Goal: Information Seeking & Learning: Learn about a topic

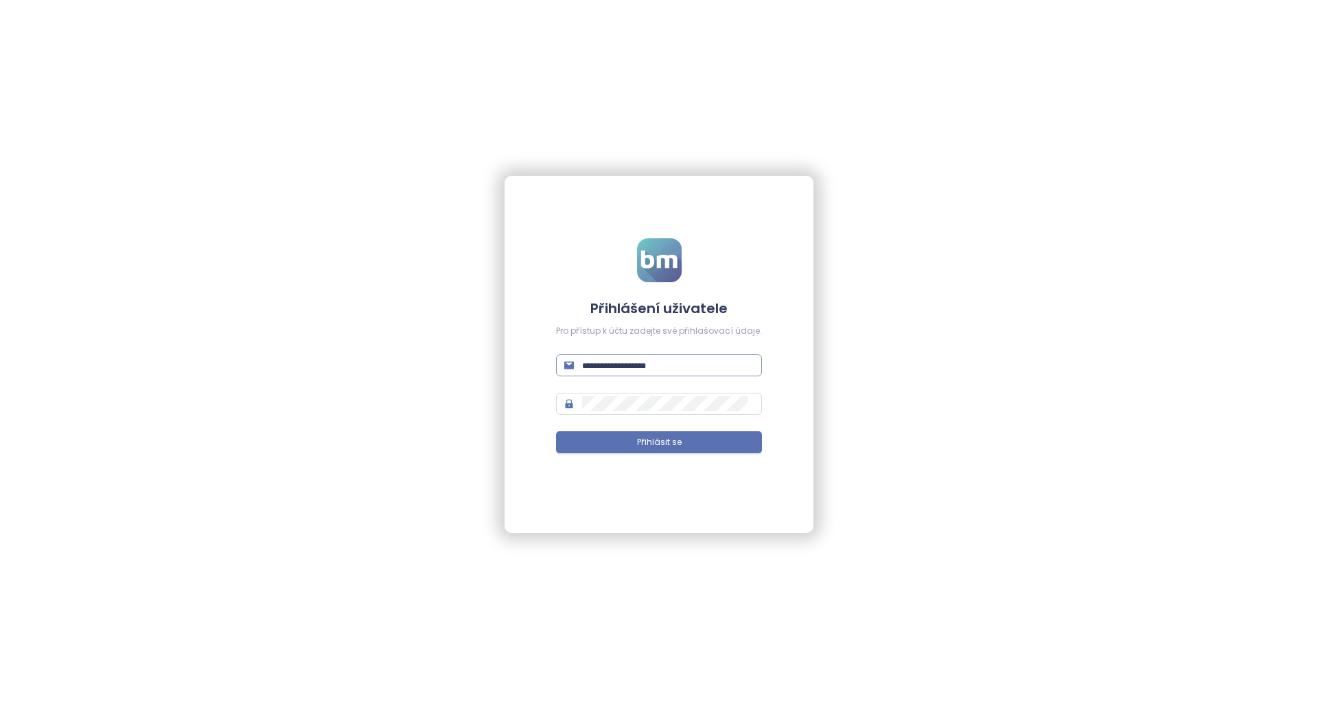
type input "**********"
click at [713, 363] on input "**********" at bounding box center [668, 365] width 172 height 15
click at [603, 448] on button "Přihlásit se" at bounding box center [659, 442] width 206 height 22
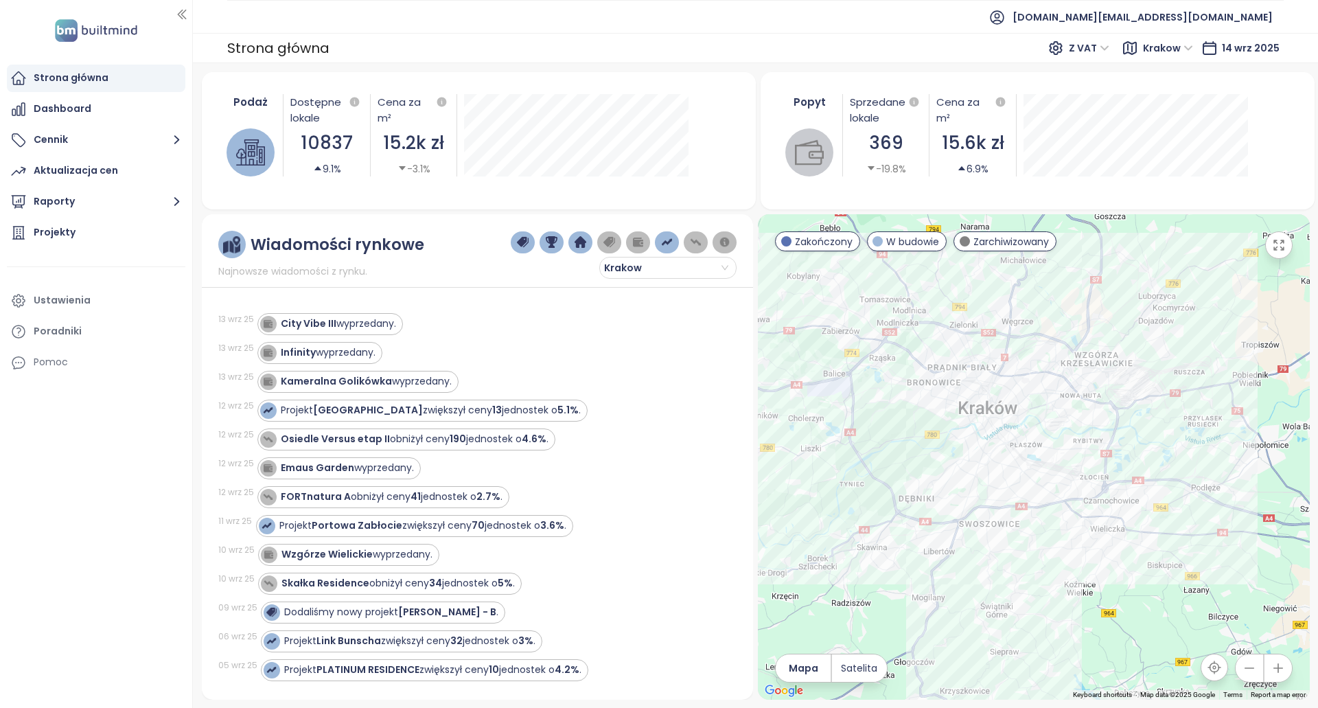
click at [1165, 45] on span "Krakow" at bounding box center [1168, 48] width 50 height 21
click at [983, 36] on div "Strona główna Z VAT [GEOGRAPHIC_DATA] 14 wrz 2025" at bounding box center [755, 48] width 1125 height 30
click at [1165, 13] on span "[DOMAIN_NAME][EMAIL_ADDRESS][DOMAIN_NAME]" at bounding box center [1143, 17] width 260 height 33
click at [1229, 52] on li "Wyloguj się" at bounding box center [1190, 55] width 160 height 27
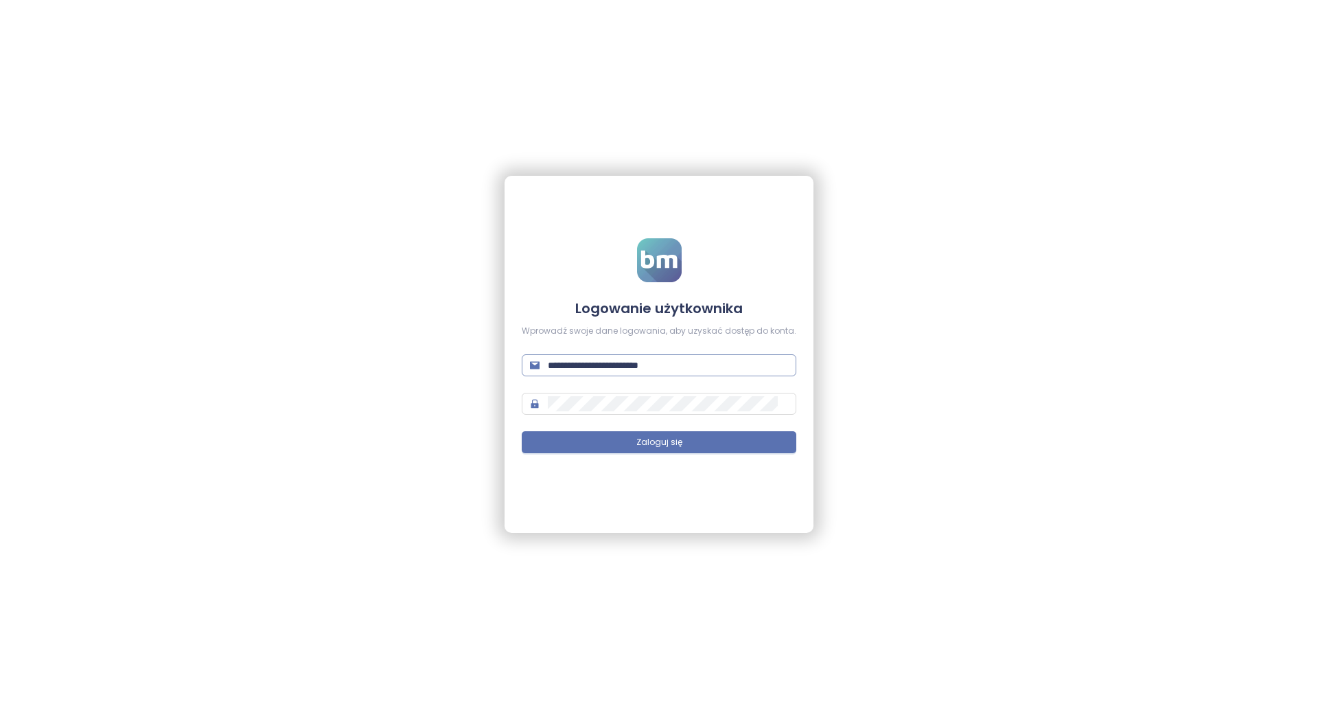
click at [726, 367] on input "**********" at bounding box center [668, 365] width 240 height 15
type input "**********"
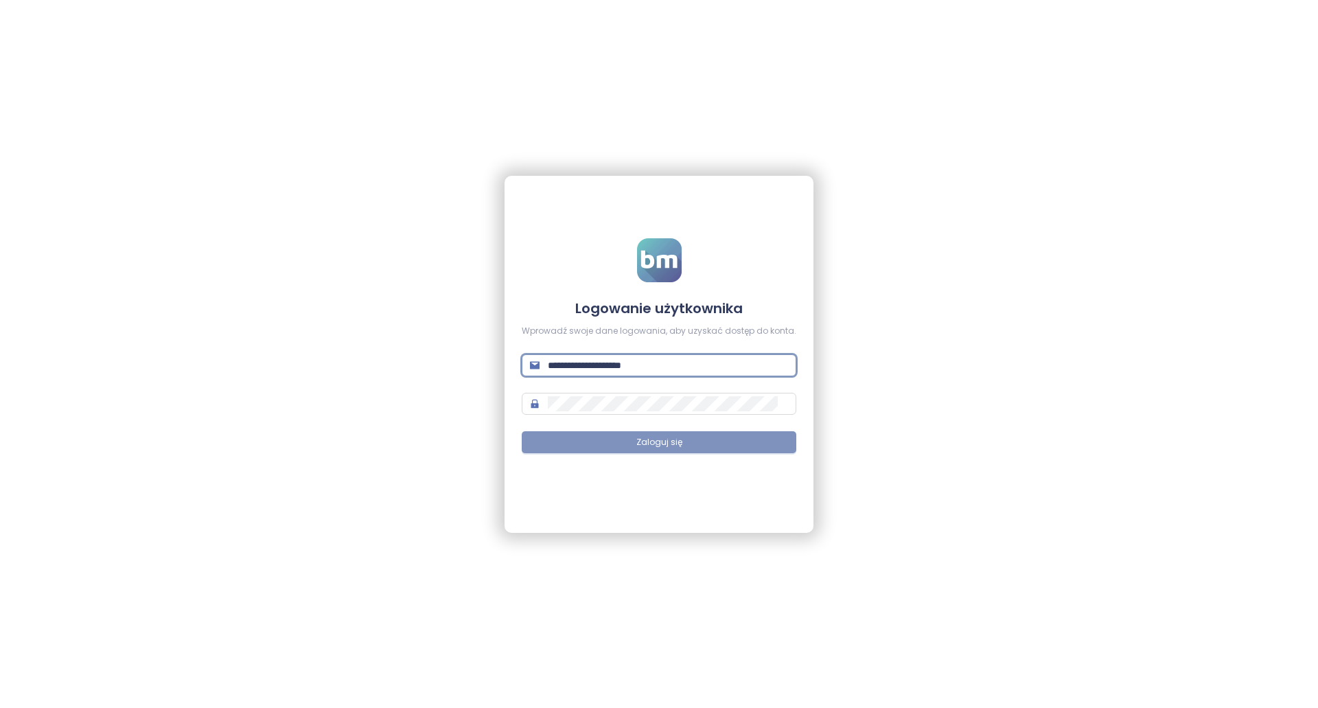
click at [700, 442] on button "Zaloguj się" at bounding box center [659, 442] width 275 height 22
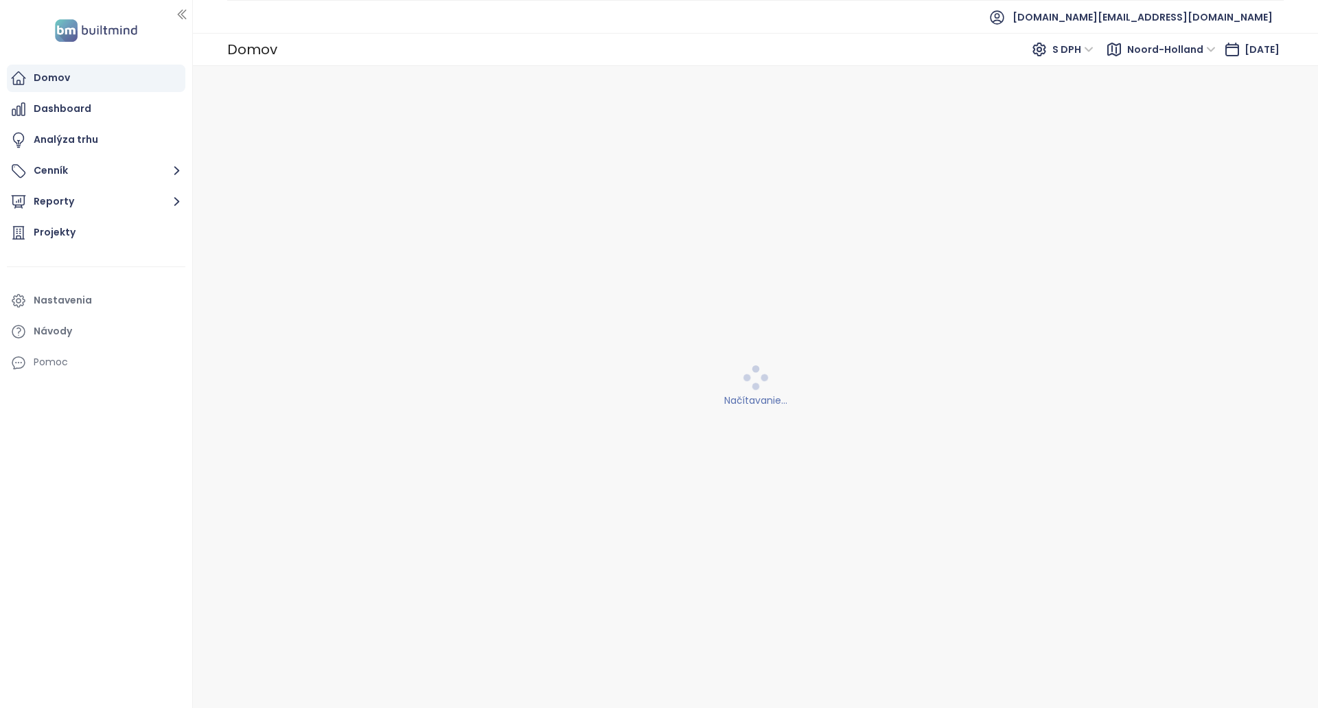
click at [1125, 63] on div "Domov S DPH Noord-Holland [DATE]" at bounding box center [755, 49] width 1125 height 33
click at [1133, 54] on span "Noord-Holland" at bounding box center [1172, 49] width 89 height 21
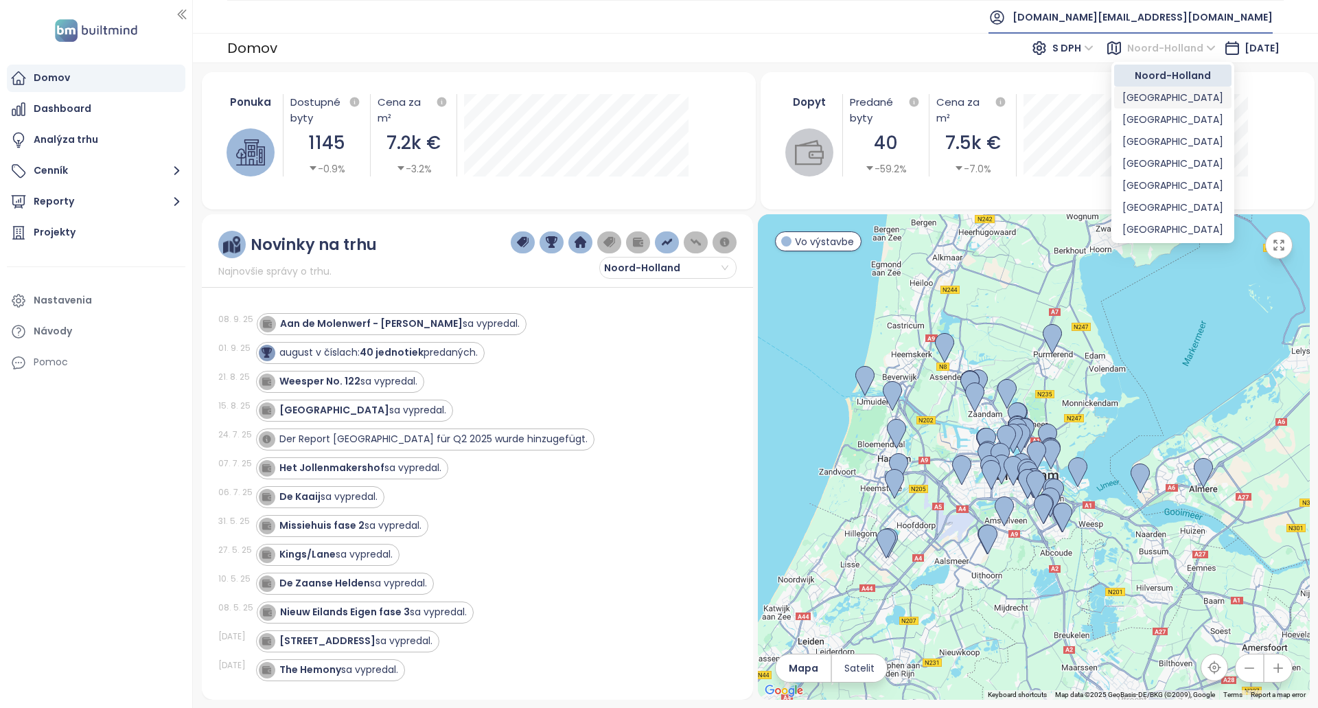
click at [1212, 16] on span "[DOMAIN_NAME][EMAIL_ADDRESS][DOMAIN_NAME]" at bounding box center [1143, 17] width 260 height 33
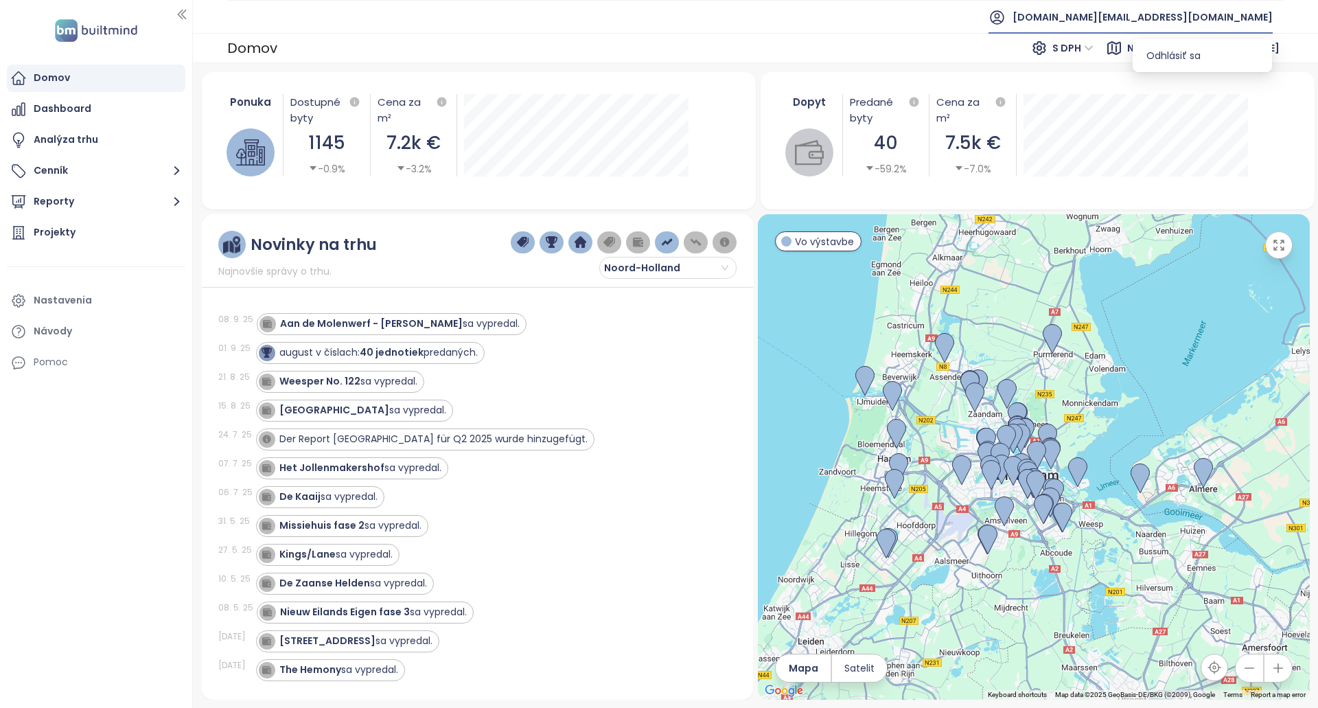
click at [1195, 47] on li "Odhlásiť sa" at bounding box center [1203, 55] width 134 height 27
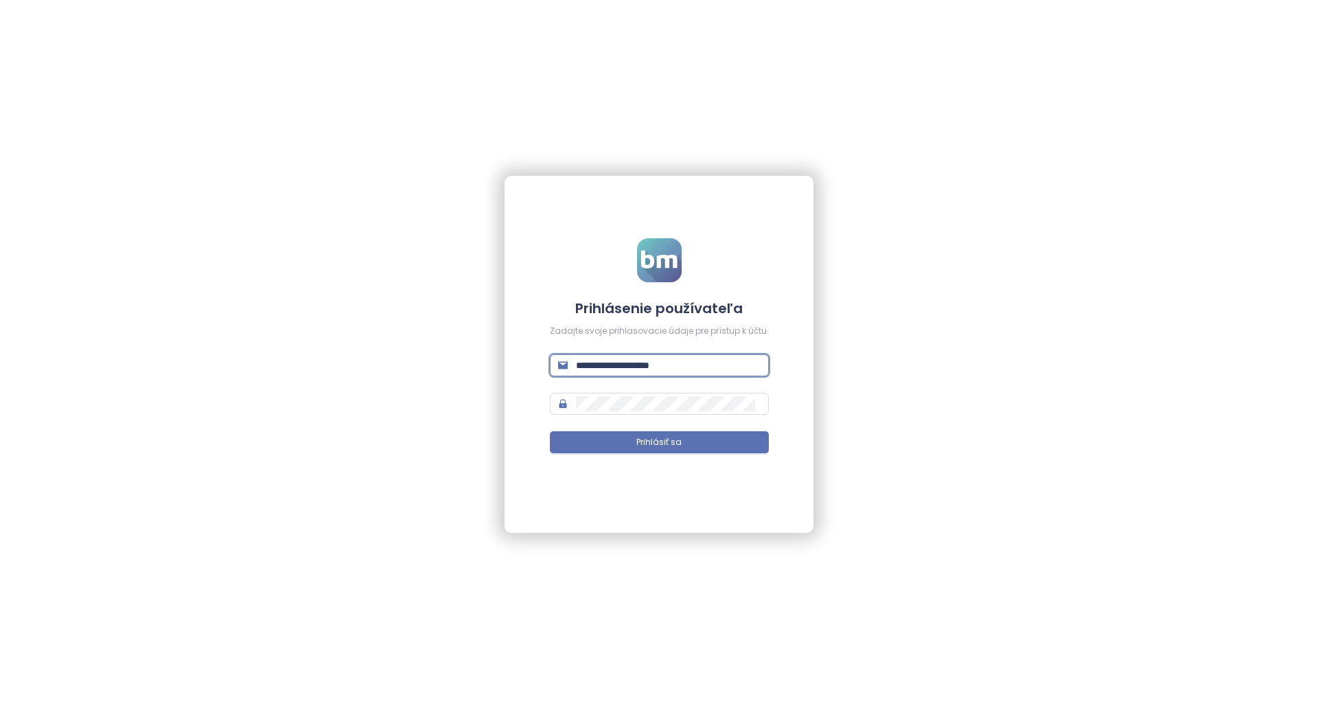
click at [694, 361] on input "**********" at bounding box center [668, 365] width 185 height 15
paste input "text"
type input "**********"
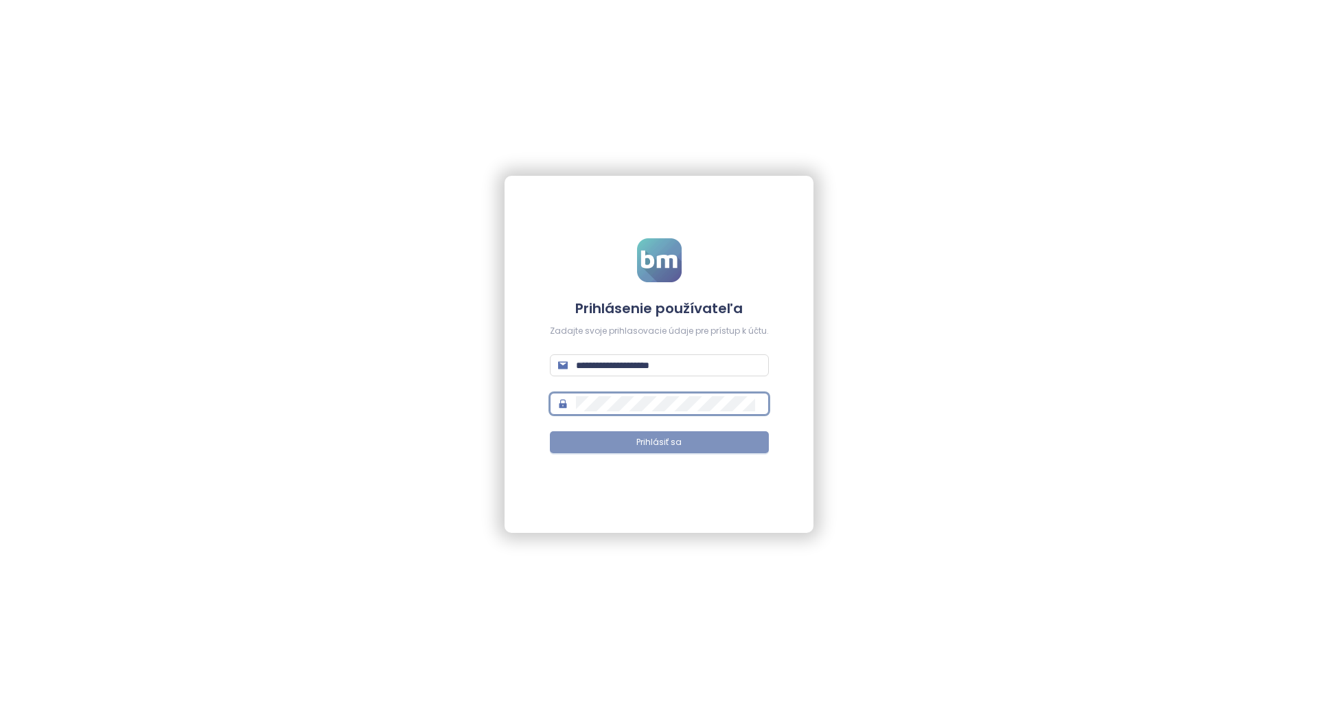
click at [633, 432] on button "Prihlásiť sa" at bounding box center [659, 442] width 219 height 22
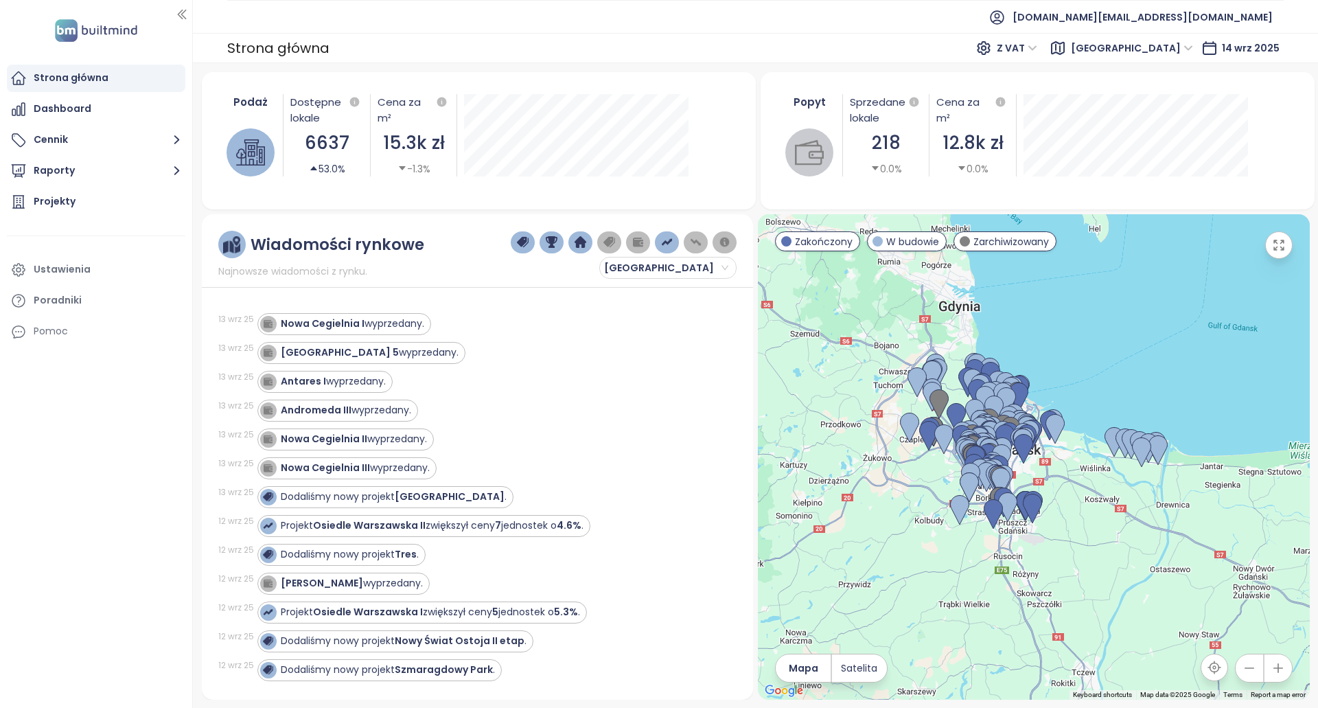
click at [1162, 50] on span "[GEOGRAPHIC_DATA]" at bounding box center [1132, 48] width 122 height 21
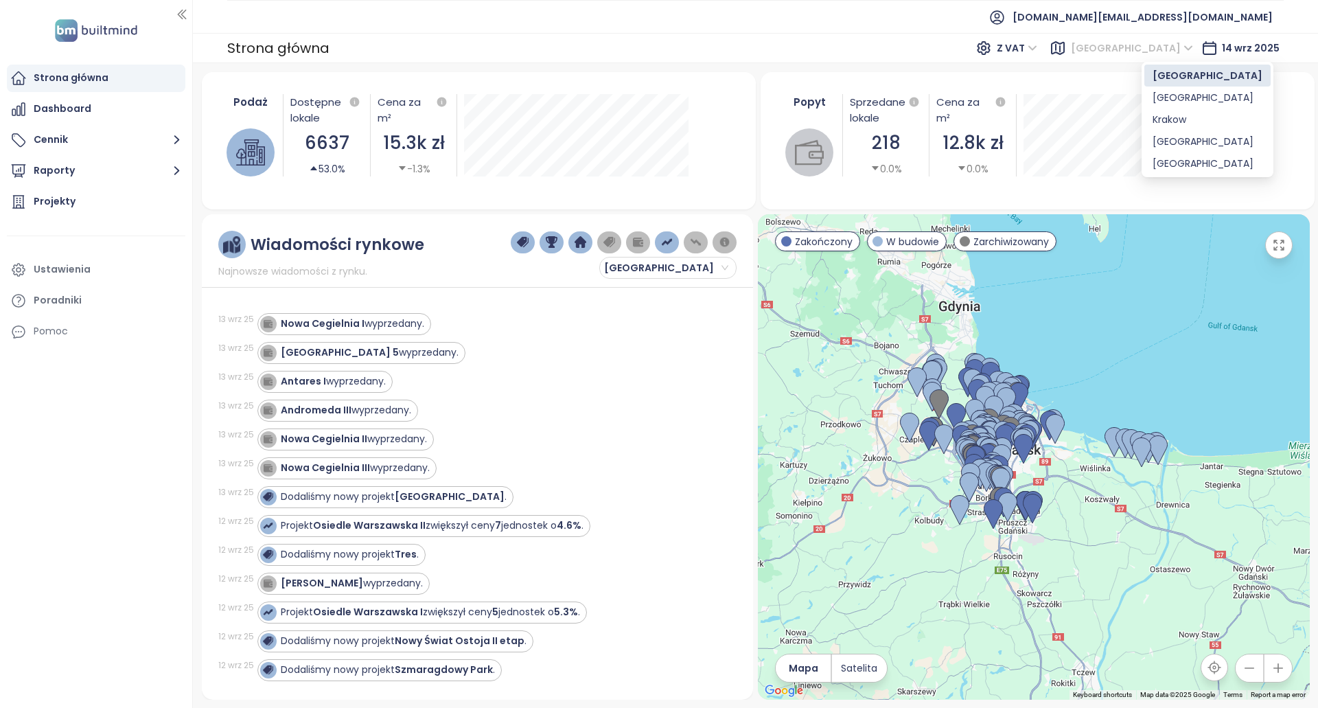
click at [1163, 47] on span "[GEOGRAPHIC_DATA]" at bounding box center [1132, 48] width 122 height 21
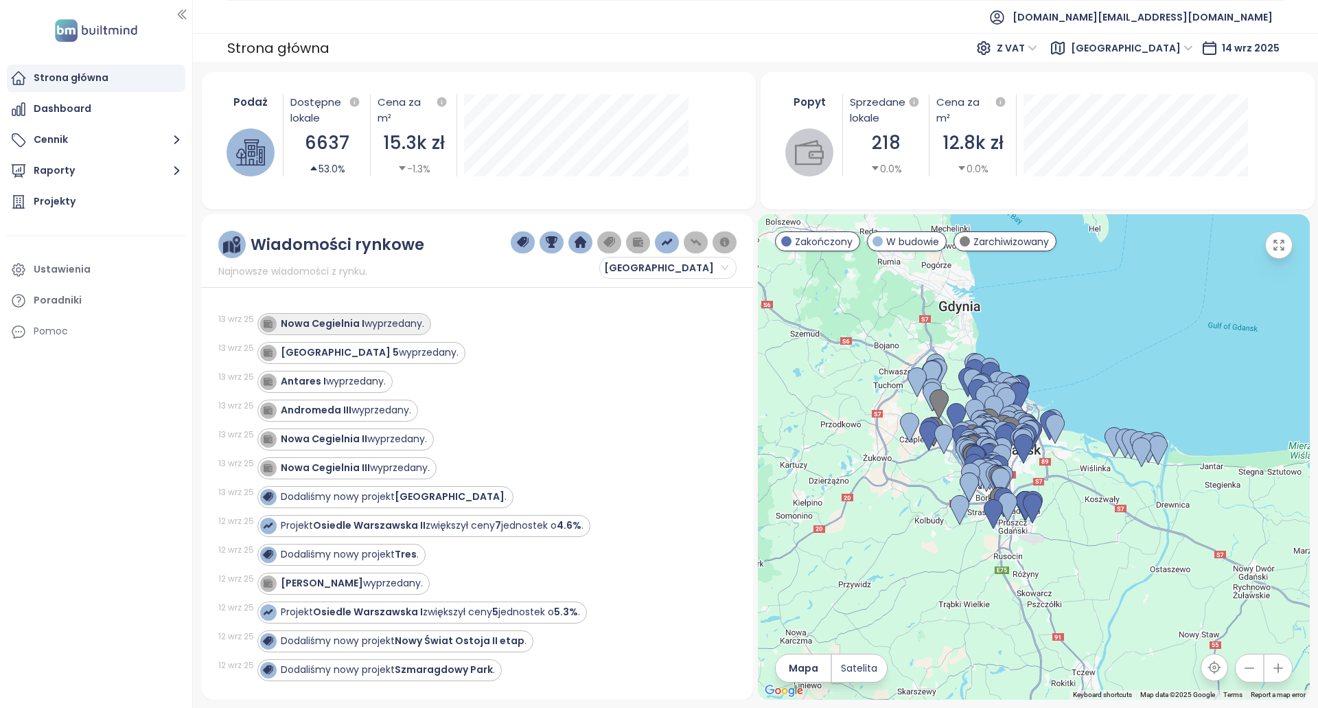
click at [415, 324] on div "Nowa Cegielnia I wyprzedany." at bounding box center [353, 324] width 144 height 14
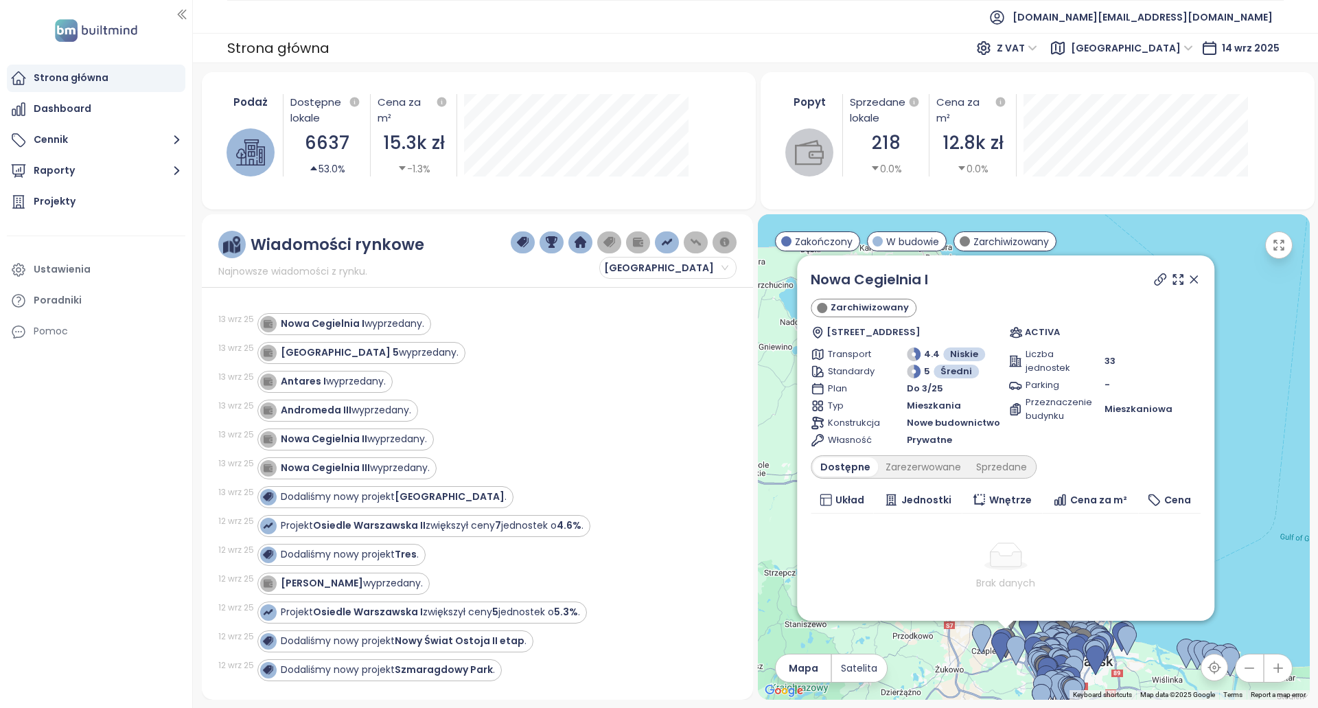
click at [1154, 273] on icon at bounding box center [1161, 280] width 14 height 14
copy div "Nowa Cegielnia I [GEOGRAPHIC_DATA]"
drag, startPoint x: 970, startPoint y: 290, endPoint x: 812, endPoint y: 279, distance: 157.7
click at [812, 279] on div "[GEOGRAPHIC_DATA] I Zarchiwizowany [STREET_ADDRESS] ACTIVA Transport 4.4 Niskie…" at bounding box center [1005, 437] width 417 height 365
click at [394, 362] on div "[GEOGRAPHIC_DATA] wyprzedany." at bounding box center [362, 353] width 208 height 22
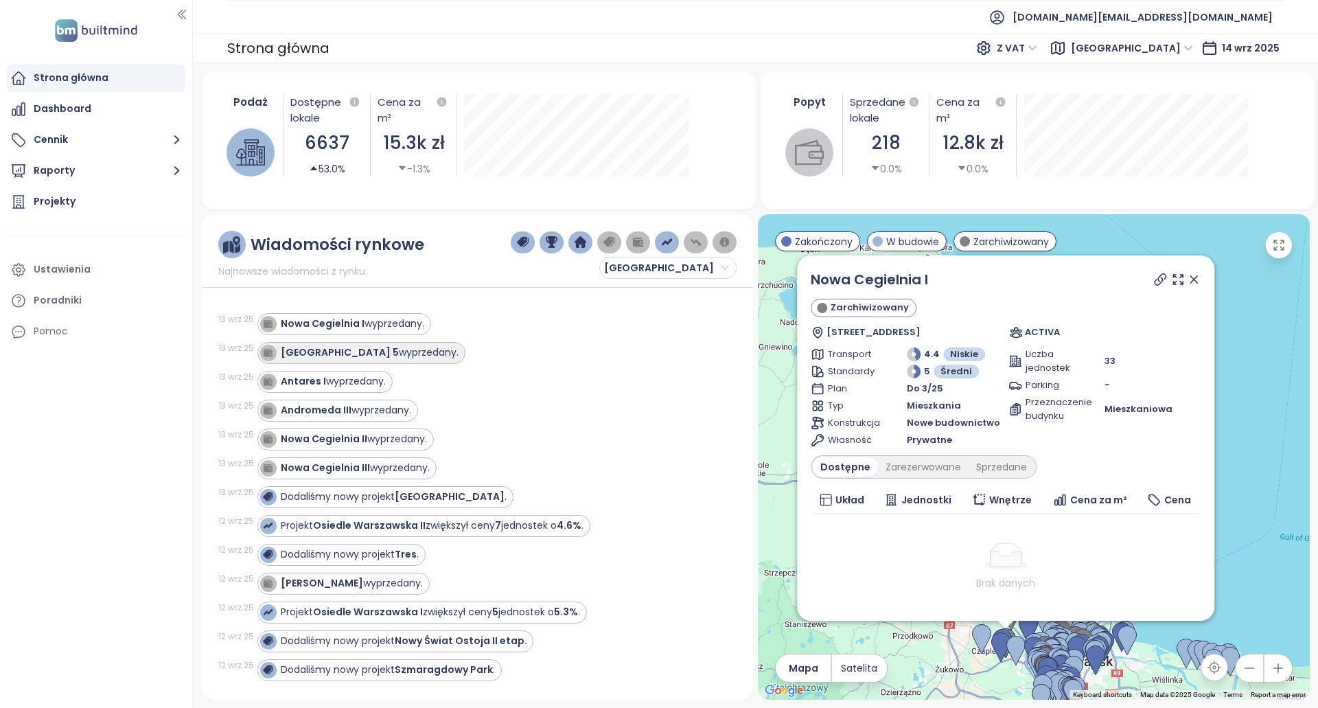
click at [349, 345] on strong "[GEOGRAPHIC_DATA] 5" at bounding box center [340, 352] width 118 height 14
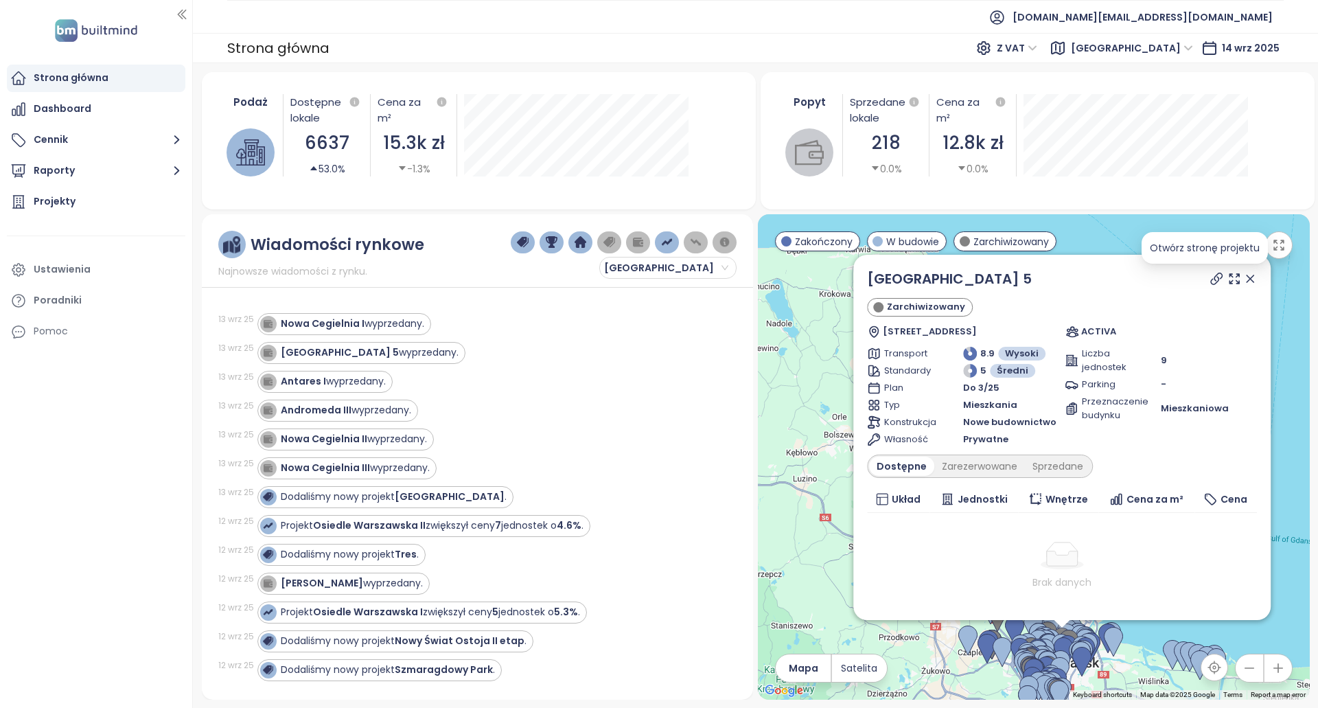
click at [1211, 279] on icon at bounding box center [1216, 278] width 11 height 11
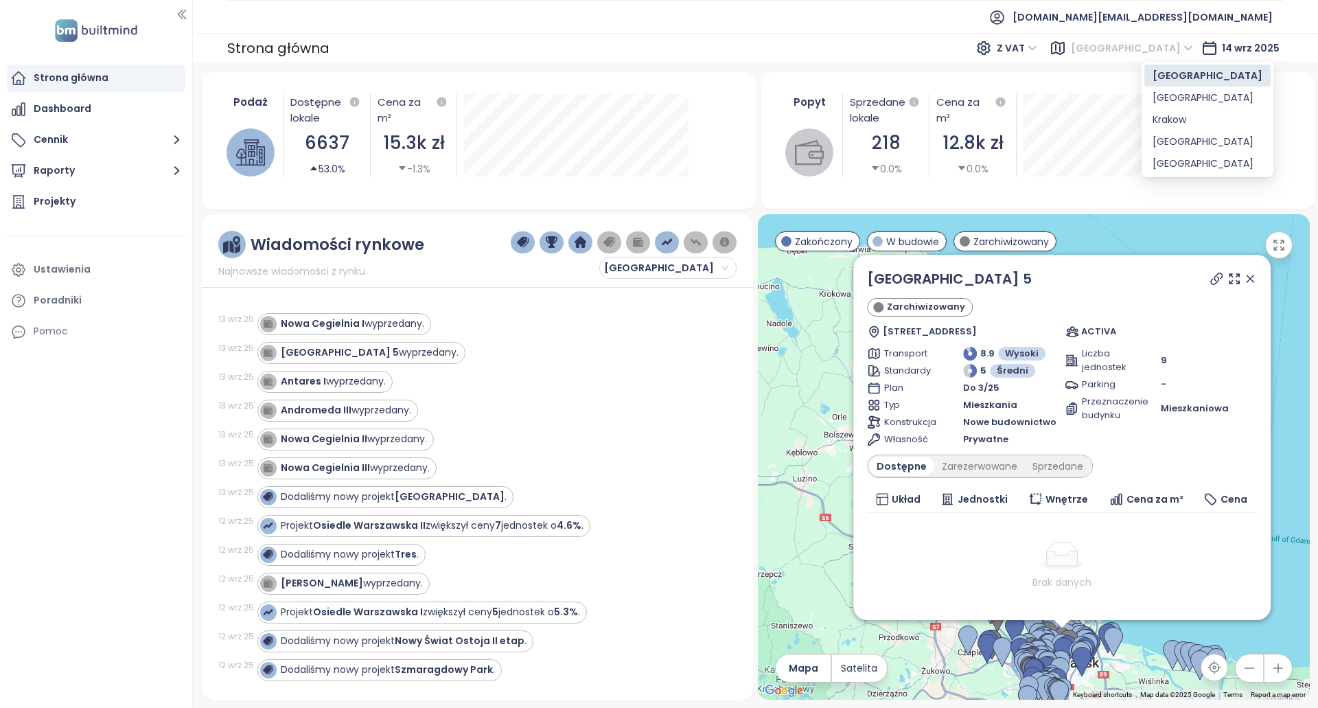
click at [1142, 51] on div "[GEOGRAPHIC_DATA]" at bounding box center [1133, 48] width 135 height 22
click at [1182, 124] on div "Krakow" at bounding box center [1208, 119] width 110 height 15
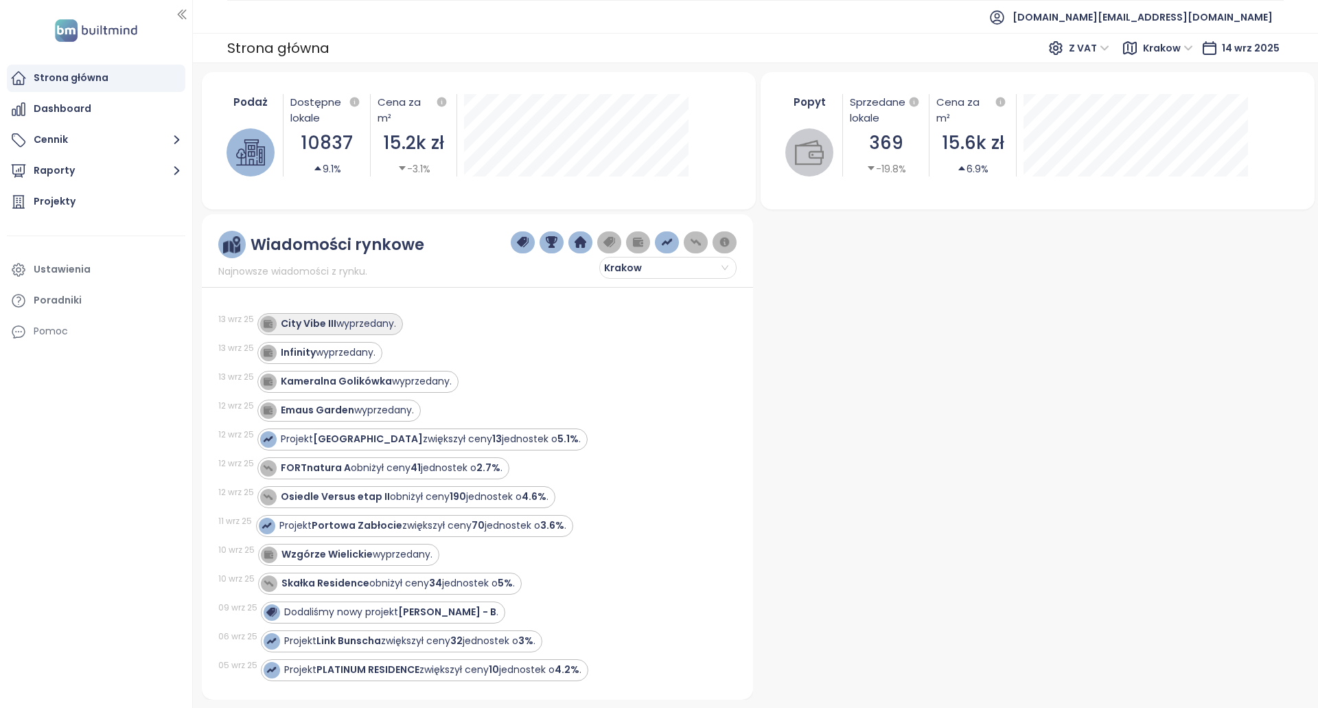
click at [371, 329] on div "City Vibe III wyprzedany." at bounding box center [338, 324] width 115 height 14
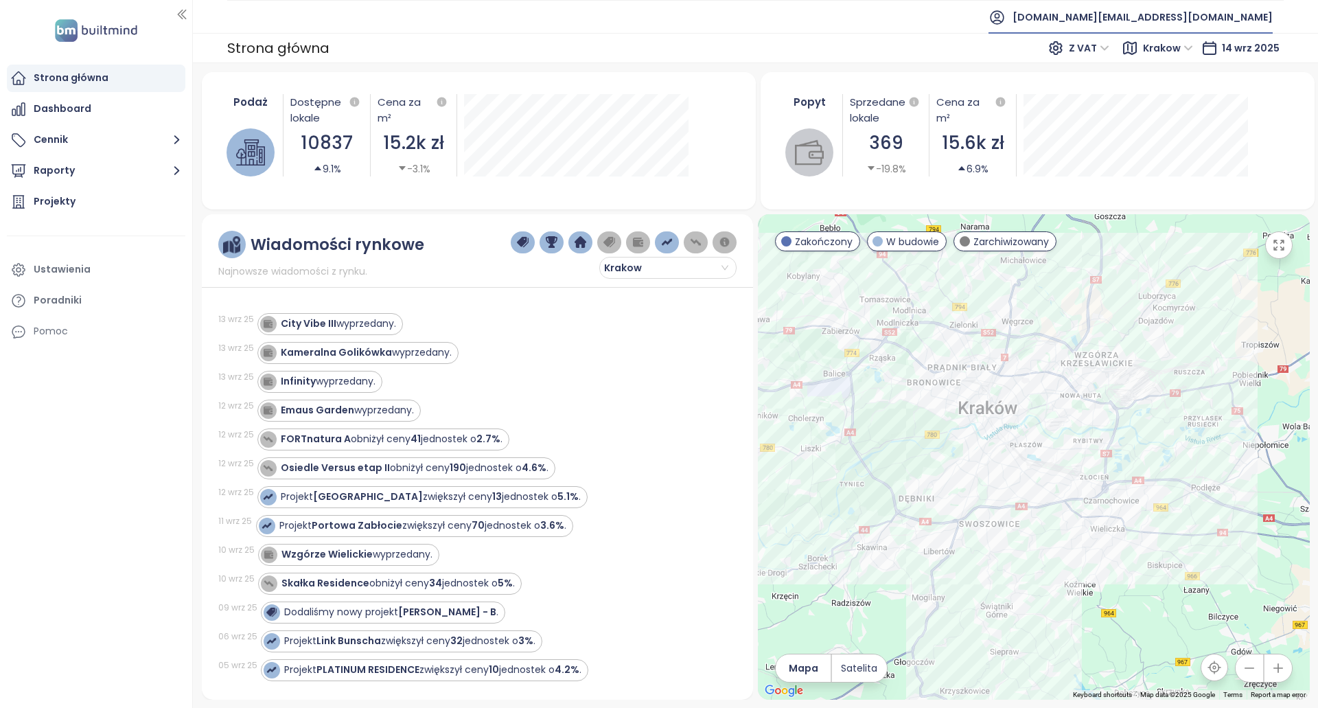
click at [1180, 21] on span "[DOMAIN_NAME][EMAIL_ADDRESS][DOMAIN_NAME]" at bounding box center [1143, 17] width 260 height 33
click at [1171, 49] on span "Wyloguj się" at bounding box center [1177, 56] width 54 height 14
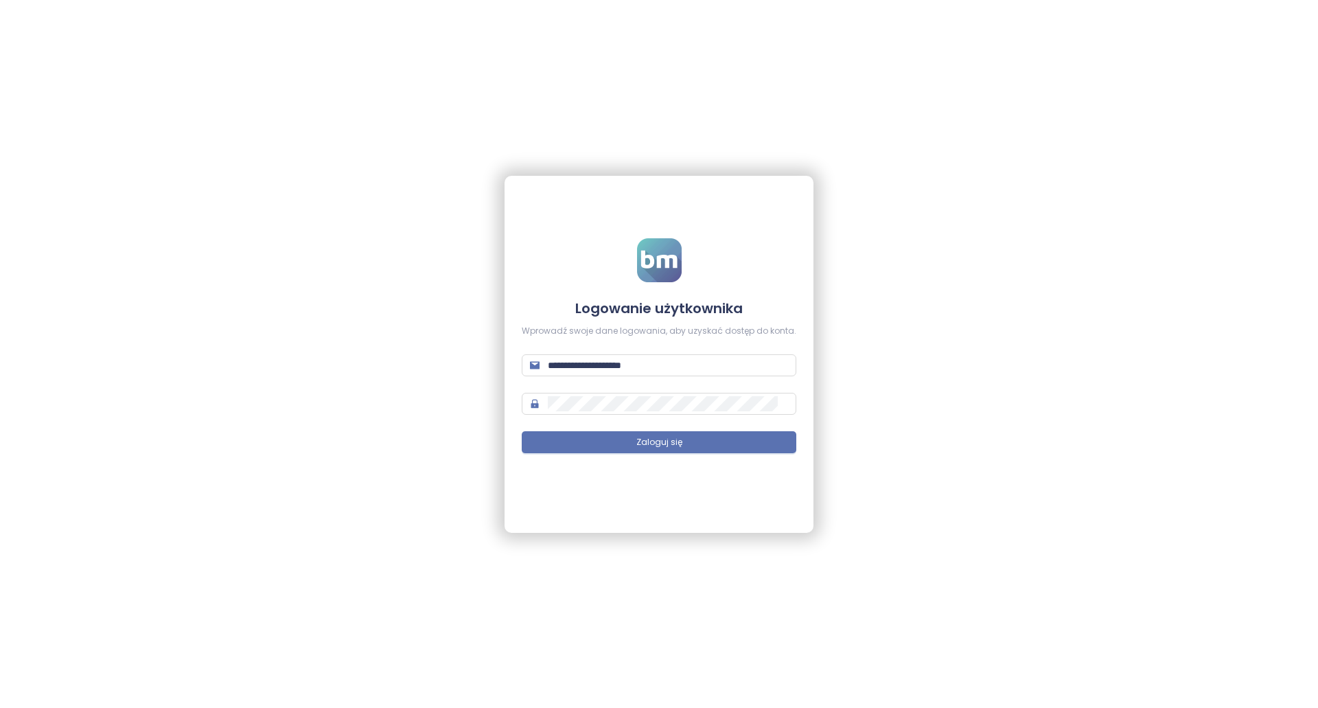
click at [672, 378] on form "**********" at bounding box center [659, 353] width 275 height 231
click at [682, 363] on input "**********" at bounding box center [668, 365] width 240 height 15
type input "**********"
click at [692, 438] on button "Zaloguj się" at bounding box center [659, 442] width 275 height 22
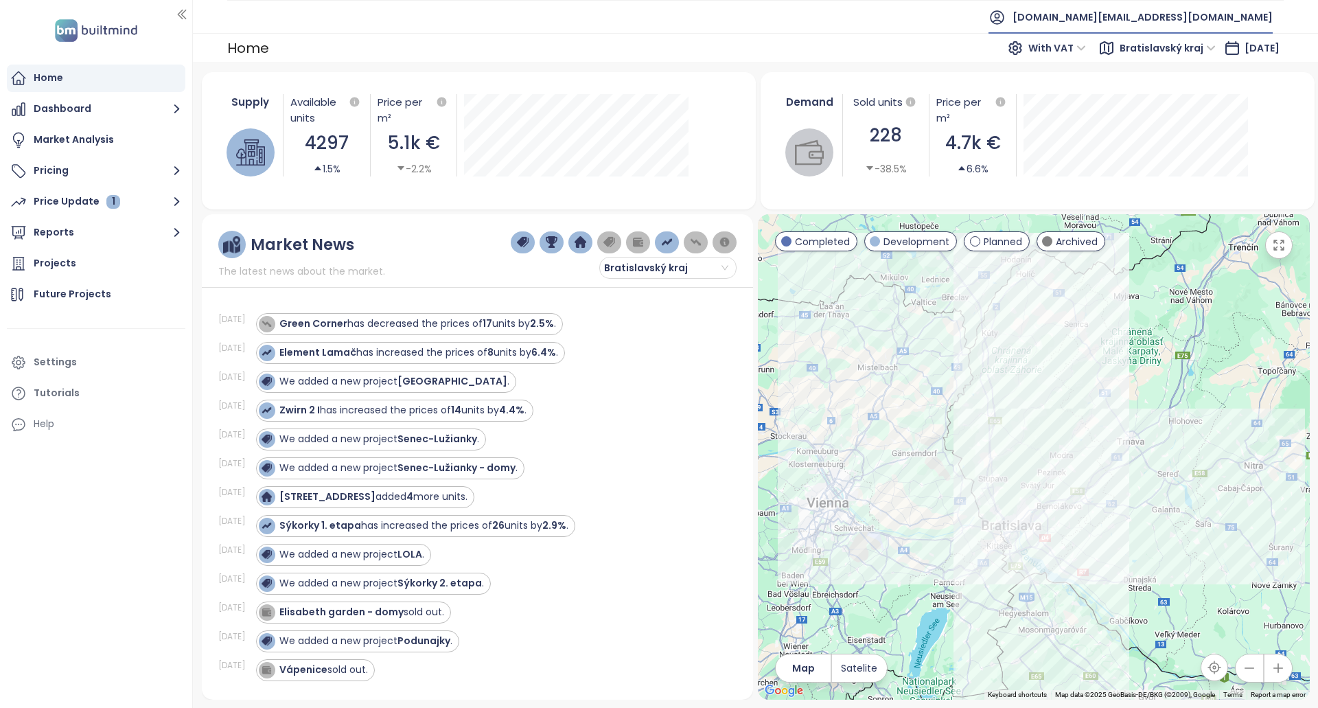
click at [1196, 12] on span "[DOMAIN_NAME][EMAIL_ADDRESS][DOMAIN_NAME]" at bounding box center [1143, 17] width 260 height 33
click at [1201, 52] on li "Log out" at bounding box center [1203, 55] width 133 height 27
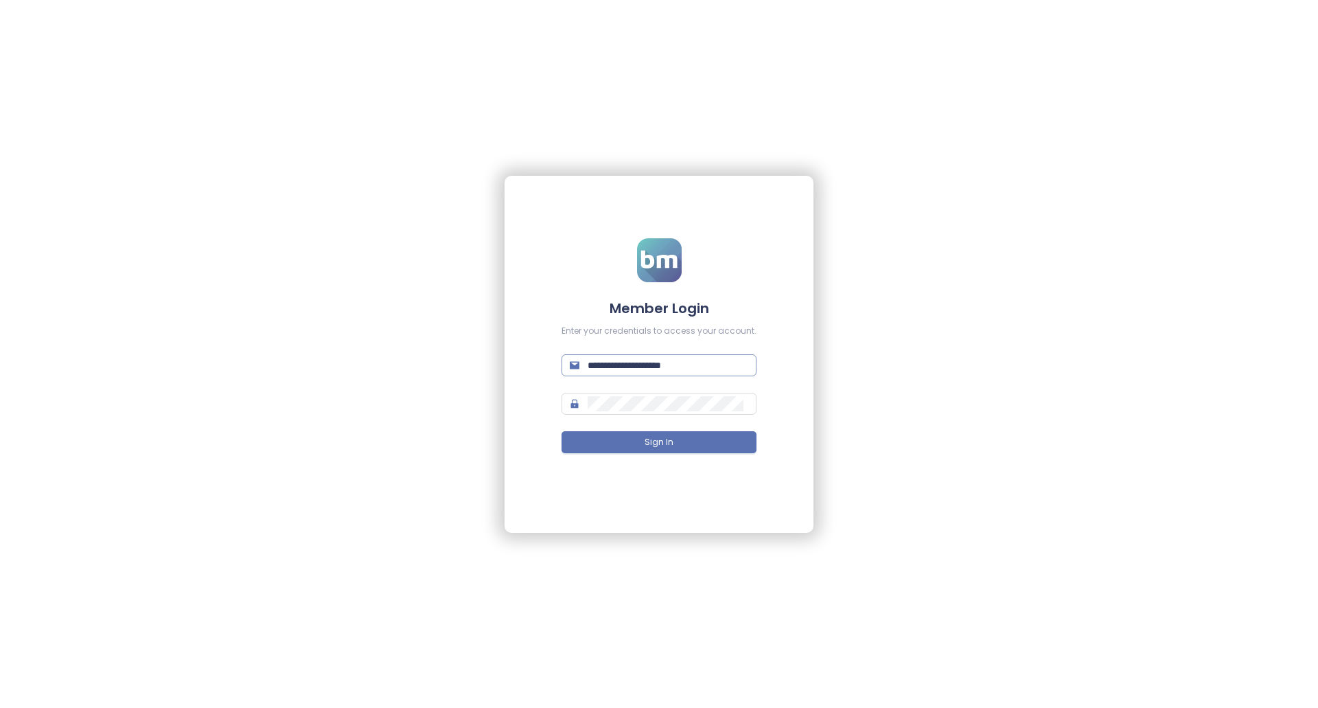
click at [723, 362] on input "**********" at bounding box center [668, 365] width 161 height 15
paste input "**********"
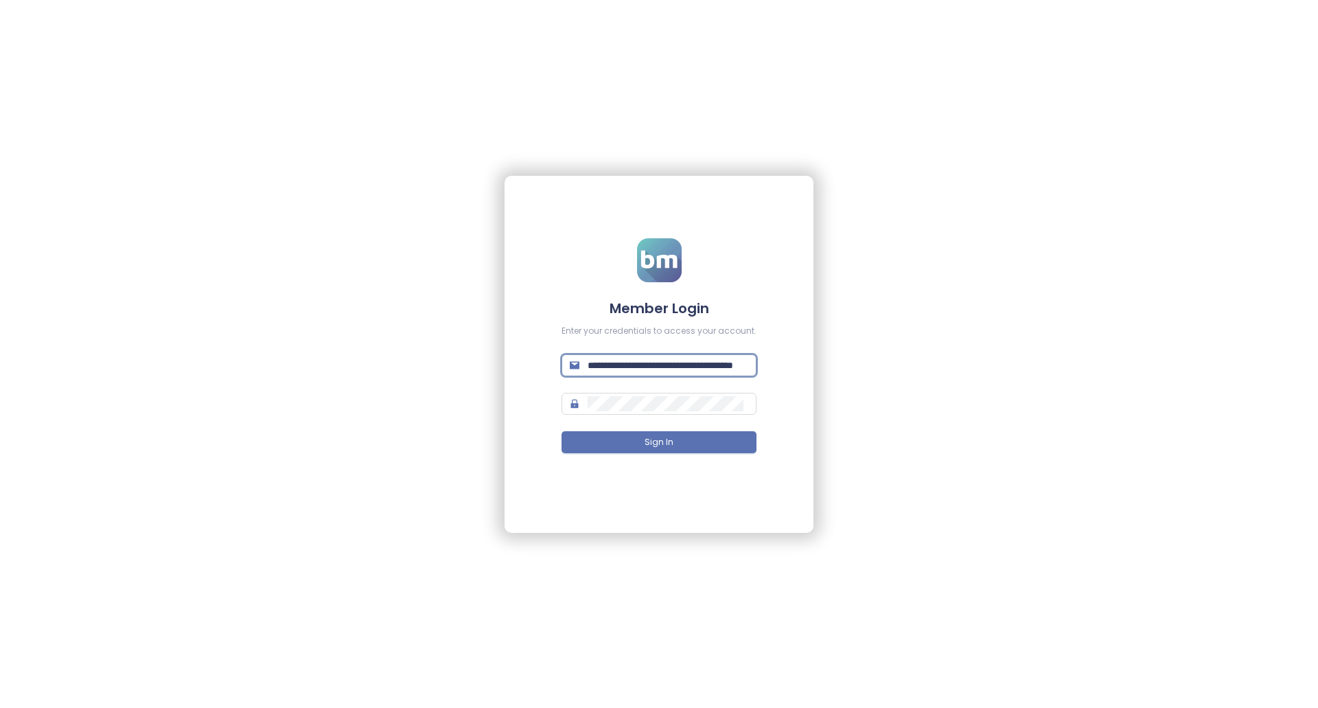
type input "**********"
click at [641, 435] on button "Sign In" at bounding box center [659, 442] width 195 height 22
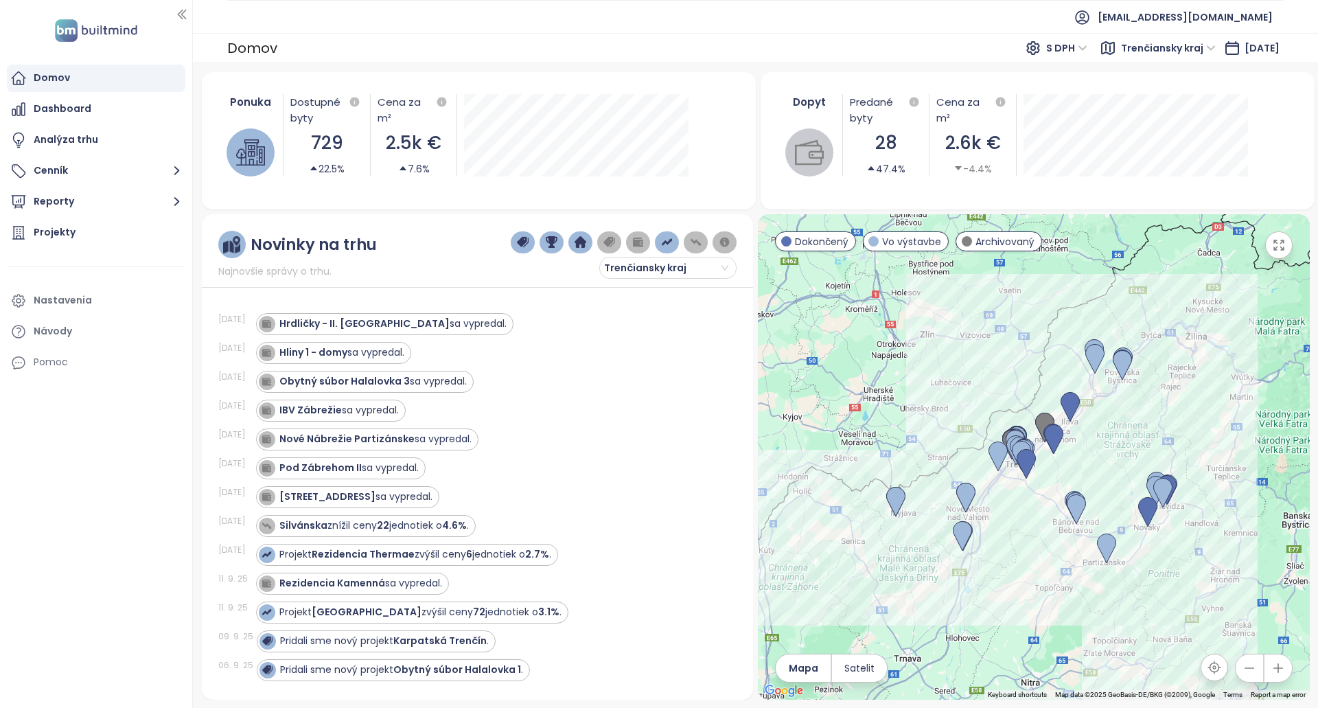
drag, startPoint x: 435, startPoint y: 492, endPoint x: 217, endPoint y: 312, distance: 282.4
click at [217, 312] on div "Novinky na trhu Najnovšie správy o trhu. [GEOGRAPHIC_DATA] [DATE] Hrdličky - II…" at bounding box center [477, 456] width 551 height 485
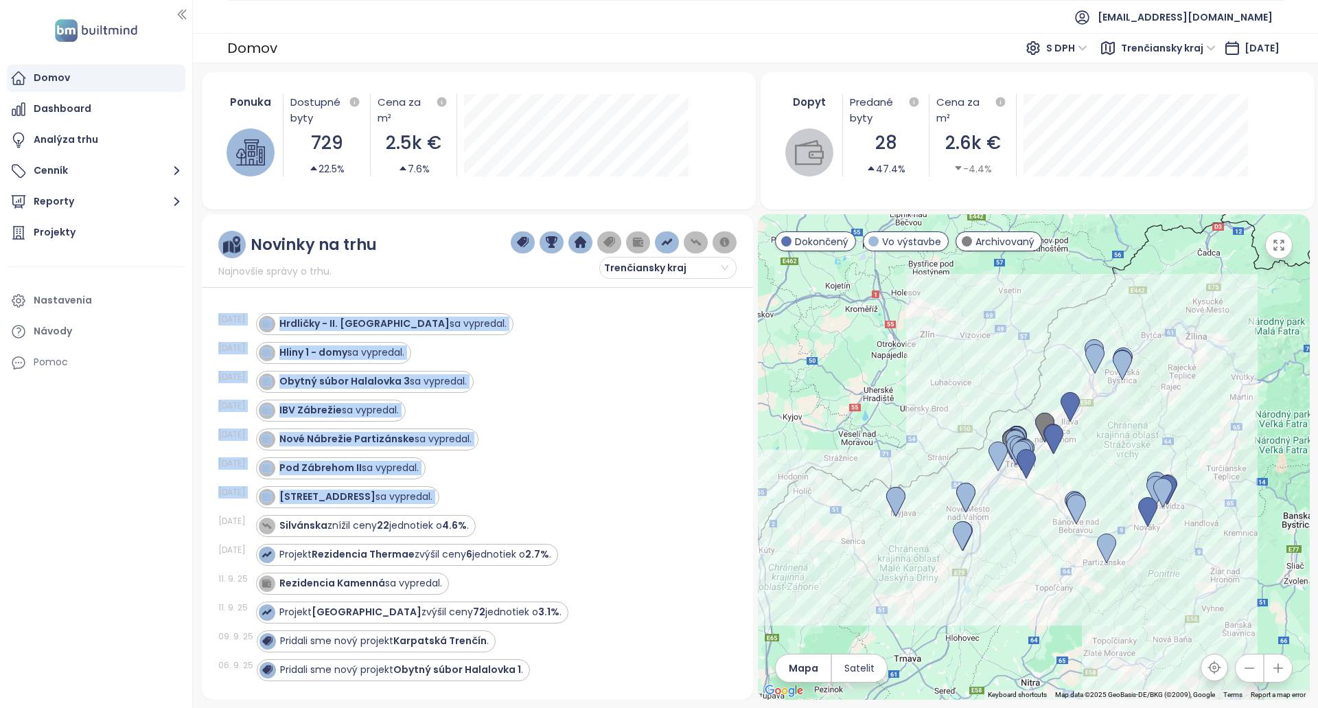
drag, startPoint x: 217, startPoint y: 312, endPoint x: 478, endPoint y: 496, distance: 319.3
click at [478, 496] on div "Novinky na trhu Najnovšie správy o trhu. [GEOGRAPHIC_DATA] [DATE] Hrdličky - II…" at bounding box center [477, 456] width 551 height 485
click at [478, 496] on div "[STREET_ADDRESS] sa vypredal." at bounding box center [488, 497] width 464 height 22
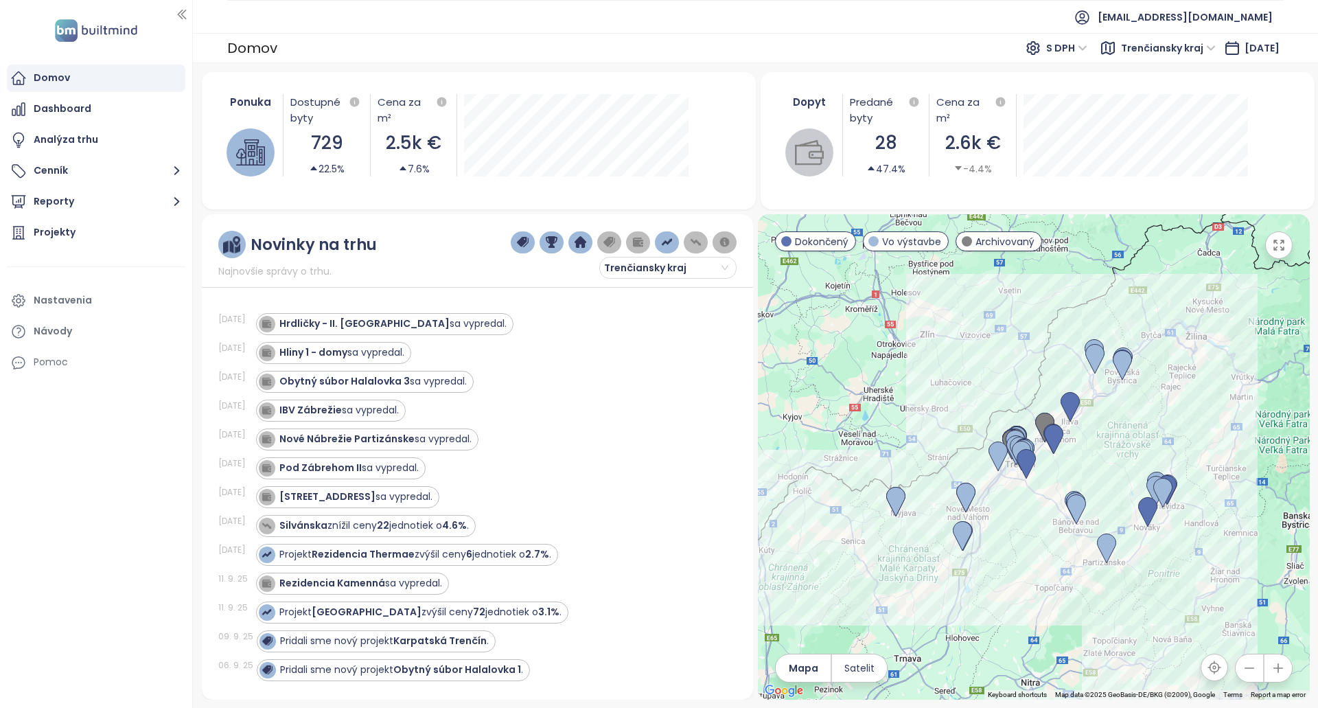
drag, startPoint x: 478, startPoint y: 496, endPoint x: 187, endPoint y: 320, distance: 340.5
click at [187, 320] on section "Domov Dashboard Analýza trhu Cenník Reporty Projekty Nastavenia Návody Pomoc [E…" at bounding box center [659, 354] width 1318 height 708
click at [187, 320] on div "Domov Dashboard Analýza trhu Cenník Reporty Projekty Nastavenia Návody Pomoc" at bounding box center [96, 221] width 192 height 312
click at [211, 320] on div "Novinky na trhu Najnovšie správy o trhu. [GEOGRAPHIC_DATA] [DATE] Hrdličky - II…" at bounding box center [477, 456] width 551 height 485
click at [347, 333] on div "Hrdličky - II. Etapa sa vypredal." at bounding box center [385, 324] width 258 height 22
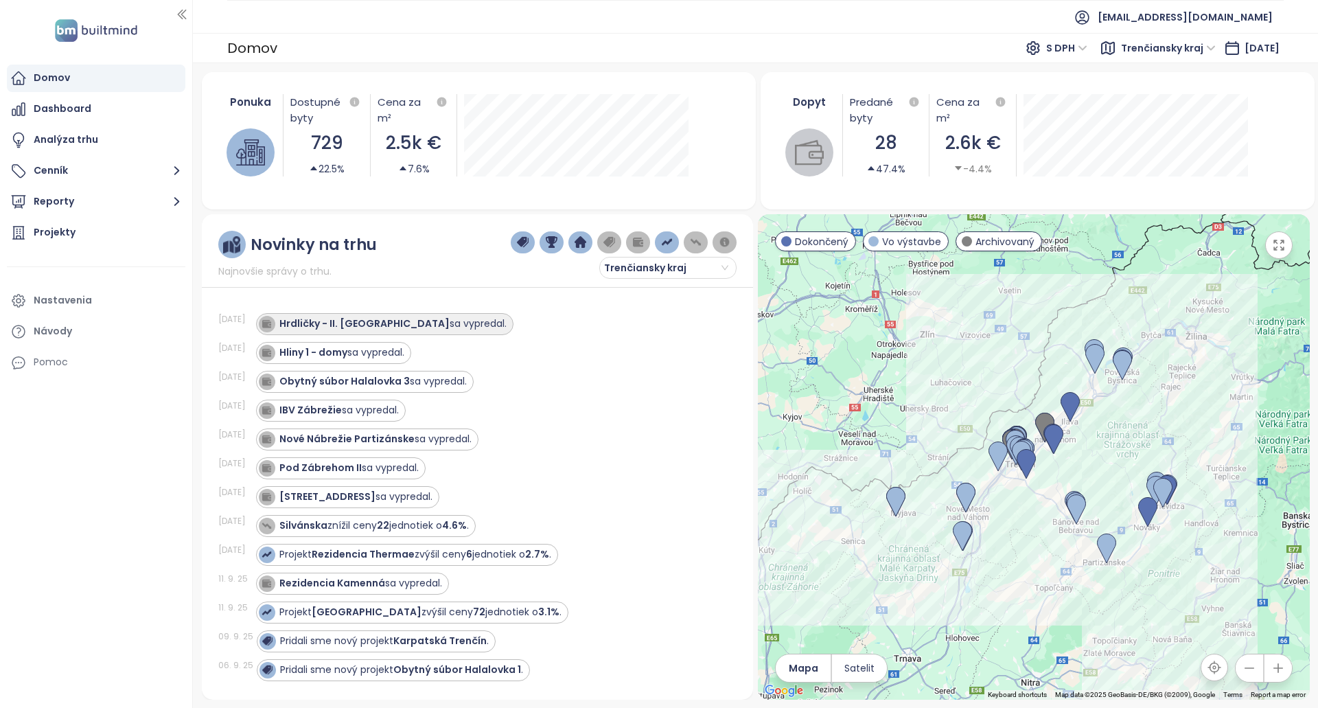
click at [411, 325] on div "Hrdličky - II. Etapa sa vypredal." at bounding box center [392, 324] width 227 height 14
click at [356, 328] on strong "Hrdličky - II. [GEOGRAPHIC_DATA]" at bounding box center [364, 324] width 170 height 14
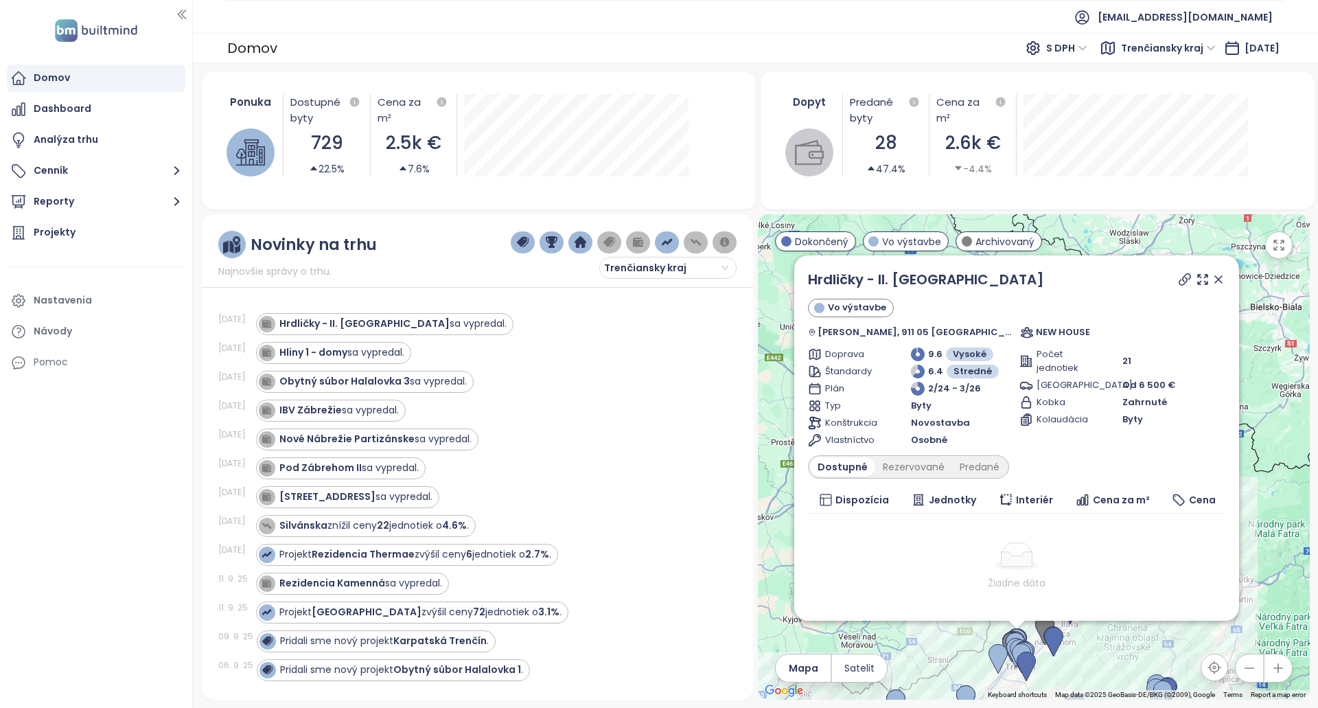
click at [1180, 281] on icon at bounding box center [1185, 279] width 11 height 11
drag, startPoint x: 902, startPoint y: 28, endPoint x: 924, endPoint y: 32, distance: 22.4
click at [902, 28] on ul "[EMAIL_ADDRESS][DOMAIN_NAME]" at bounding box center [755, 17] width 1057 height 34
click at [1212, 284] on icon at bounding box center [1219, 280] width 14 height 14
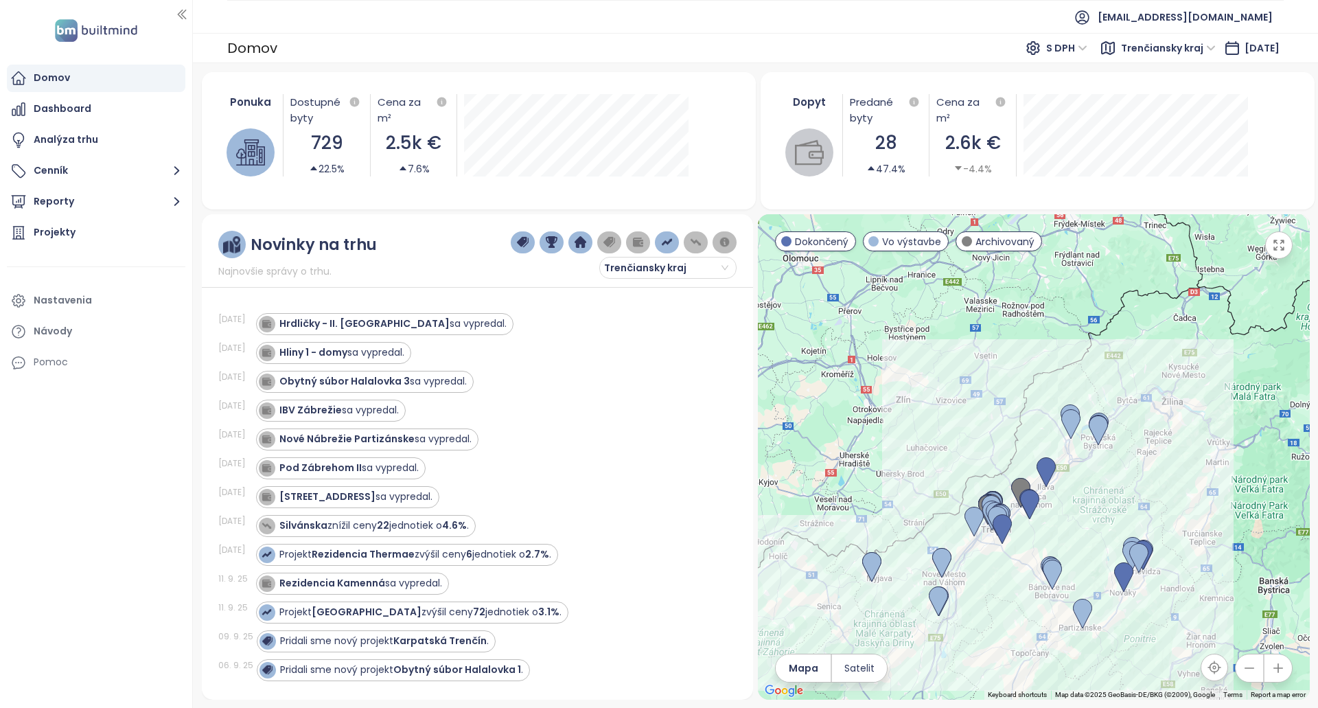
drag, startPoint x: 979, startPoint y: 426, endPoint x: 954, endPoint y: 287, distance: 140.9
click at [954, 287] on div at bounding box center [1033, 456] width 551 height 485
click at [378, 321] on div "Hrdličky - II. Etapa sa vypredal." at bounding box center [392, 324] width 227 height 14
click at [341, 323] on strong "Hrdličky - II. [GEOGRAPHIC_DATA]" at bounding box center [364, 324] width 170 height 14
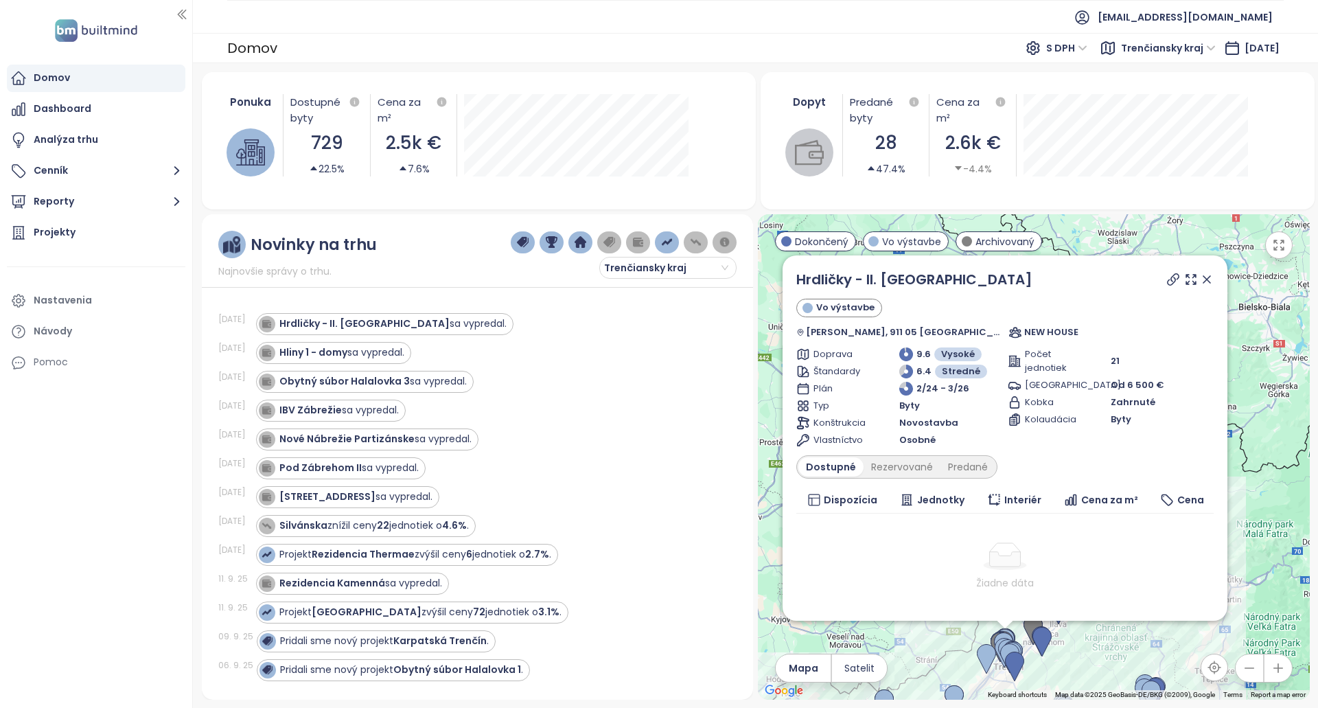
drag, startPoint x: 966, startPoint y: 303, endPoint x: 956, endPoint y: 290, distance: 16.1
drag, startPoint x: 956, startPoint y: 290, endPoint x: 809, endPoint y: 276, distance: 147.7
click at [809, 275] on div "Hrdličky - II. Etapa Vo výstavbe Hrušková, 911 05 [GEOGRAPHIC_DATA], [GEOGRAPHI…" at bounding box center [1005, 437] width 445 height 365
copy link "Hrdličky - II. [GEOGRAPHIC_DATA]"
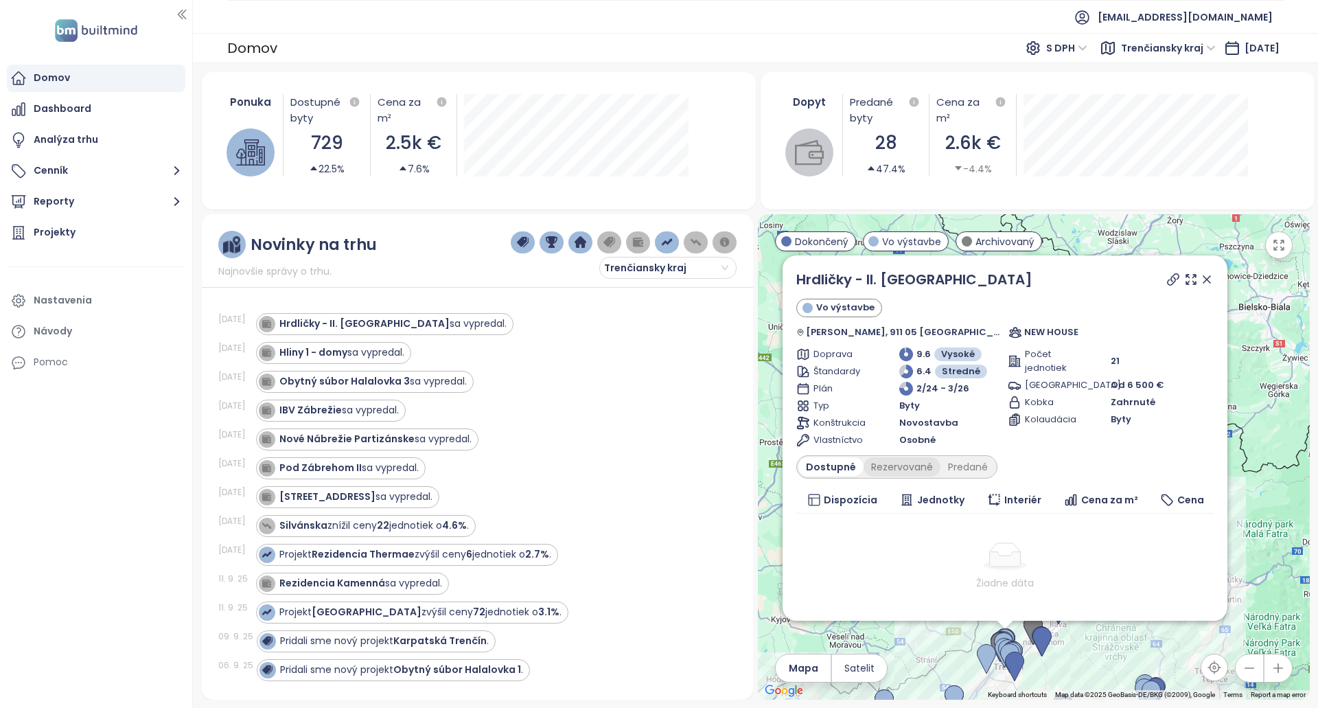
click at [890, 463] on div "Rezervované" at bounding box center [902, 466] width 77 height 19
click at [860, 467] on div "Dostupné" at bounding box center [830, 466] width 62 height 19
copy link "Hrdličky - II. [GEOGRAPHIC_DATA]"
drag, startPoint x: 1020, startPoint y: 285, endPoint x: 811, endPoint y: 283, distance: 209.4
click at [811, 283] on div "Hrdličky - II. Etapa Vo výstavbe Hrušková, 911 05 [GEOGRAPHIC_DATA], [GEOGRAPHI…" at bounding box center [1005, 437] width 445 height 365
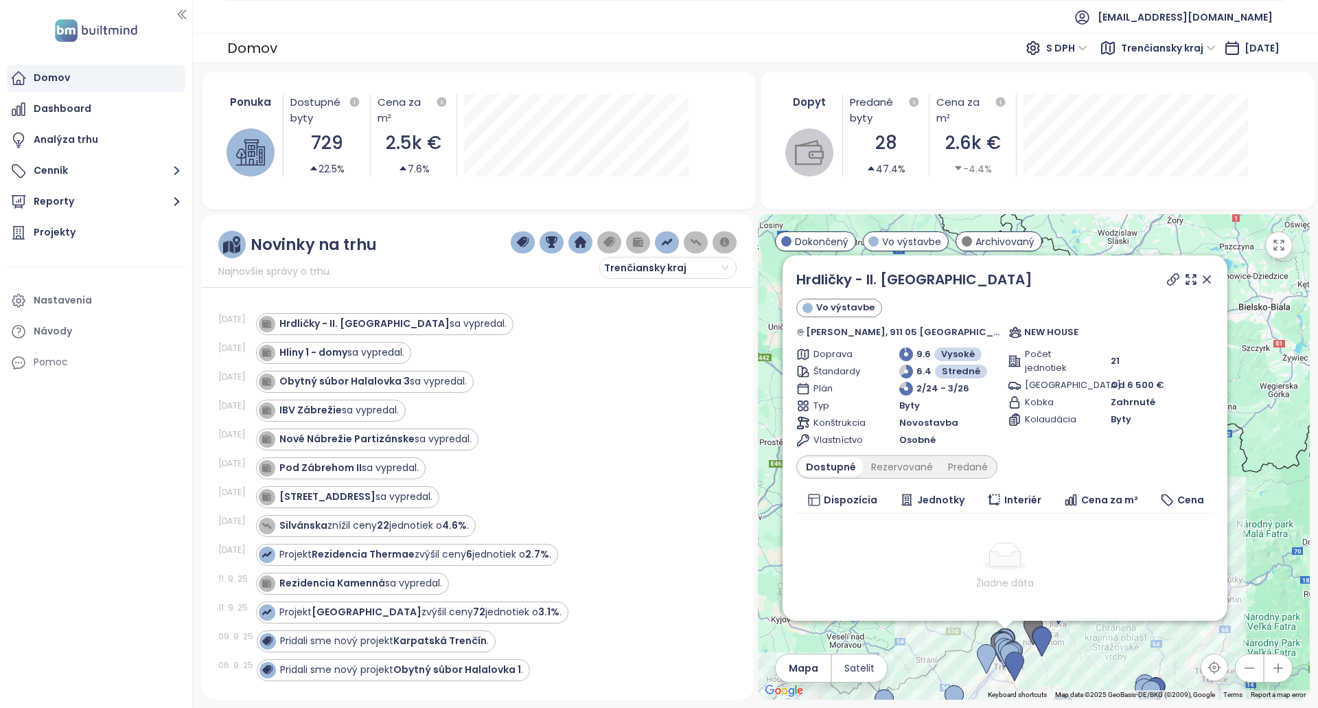
click at [635, 500] on div "[STREET_ADDRESS] sa vypredal." at bounding box center [488, 497] width 464 height 22
drag, startPoint x: 949, startPoint y: 279, endPoint x: 973, endPoint y: 287, distance: 25.2
click at [973, 287] on div "Hrdličky - II. [GEOGRAPHIC_DATA]" at bounding box center [1005, 279] width 417 height 21
click at [404, 330] on div "Hrdličky - II. Etapa sa vypredal." at bounding box center [392, 324] width 227 height 14
drag, startPoint x: 963, startPoint y: 286, endPoint x: 810, endPoint y: 286, distance: 153.1
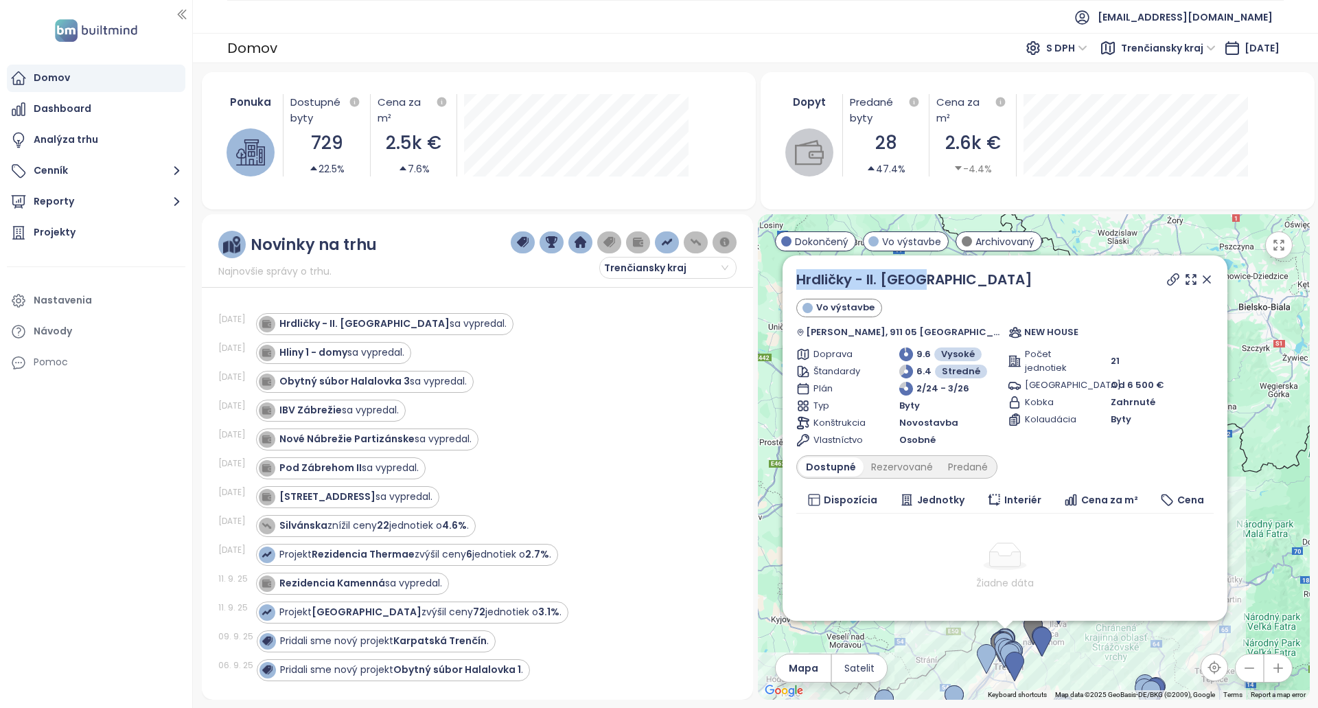
click at [810, 286] on div "Hrdličky - II. Etapa Vo výstavbe Hrušková, 911 05 [GEOGRAPHIC_DATA], [GEOGRAPHI…" at bounding box center [1005, 437] width 445 height 365
copy link "Hrdličky - II. [GEOGRAPHIC_DATA]"
click at [352, 358] on div "Hliny 1 - domy sa vypredal." at bounding box center [341, 352] width 125 height 14
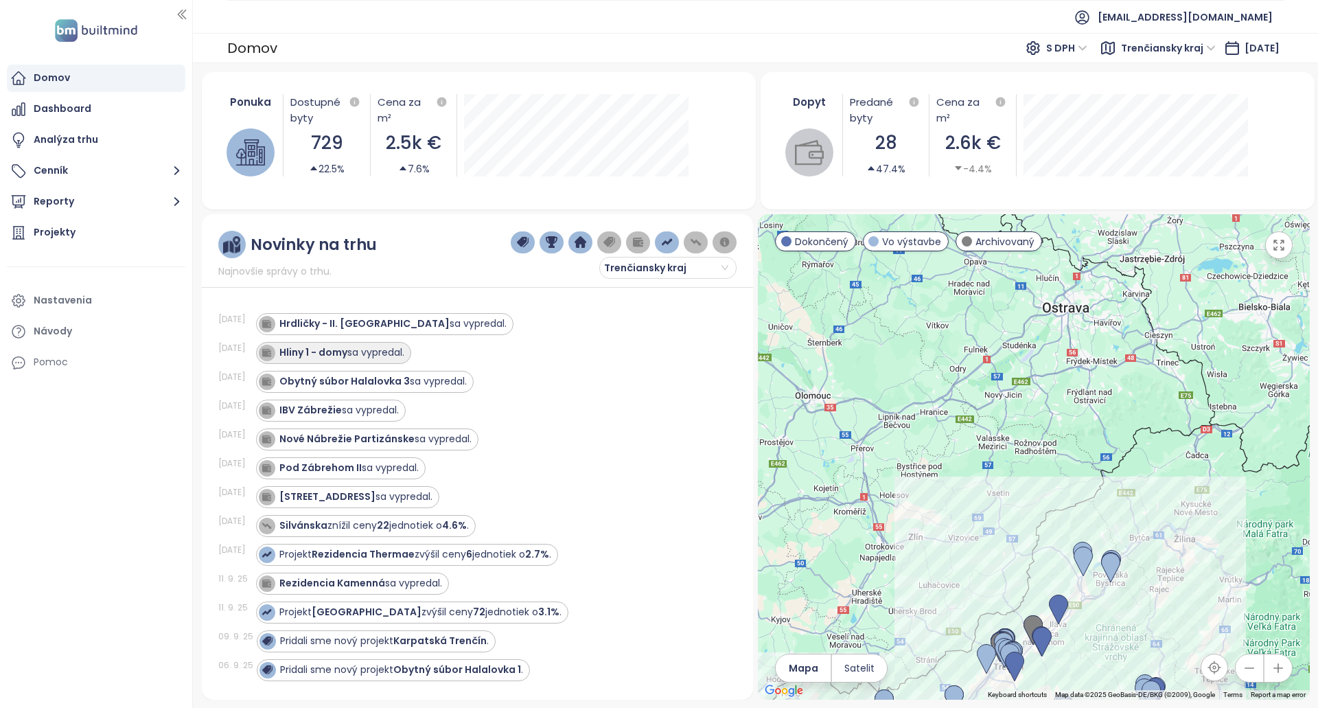
click at [393, 352] on div "Hliny 1 - domy sa vypredal." at bounding box center [341, 352] width 125 height 14
click at [362, 349] on div "Hliny 1 - domy sa vypredal." at bounding box center [341, 352] width 125 height 14
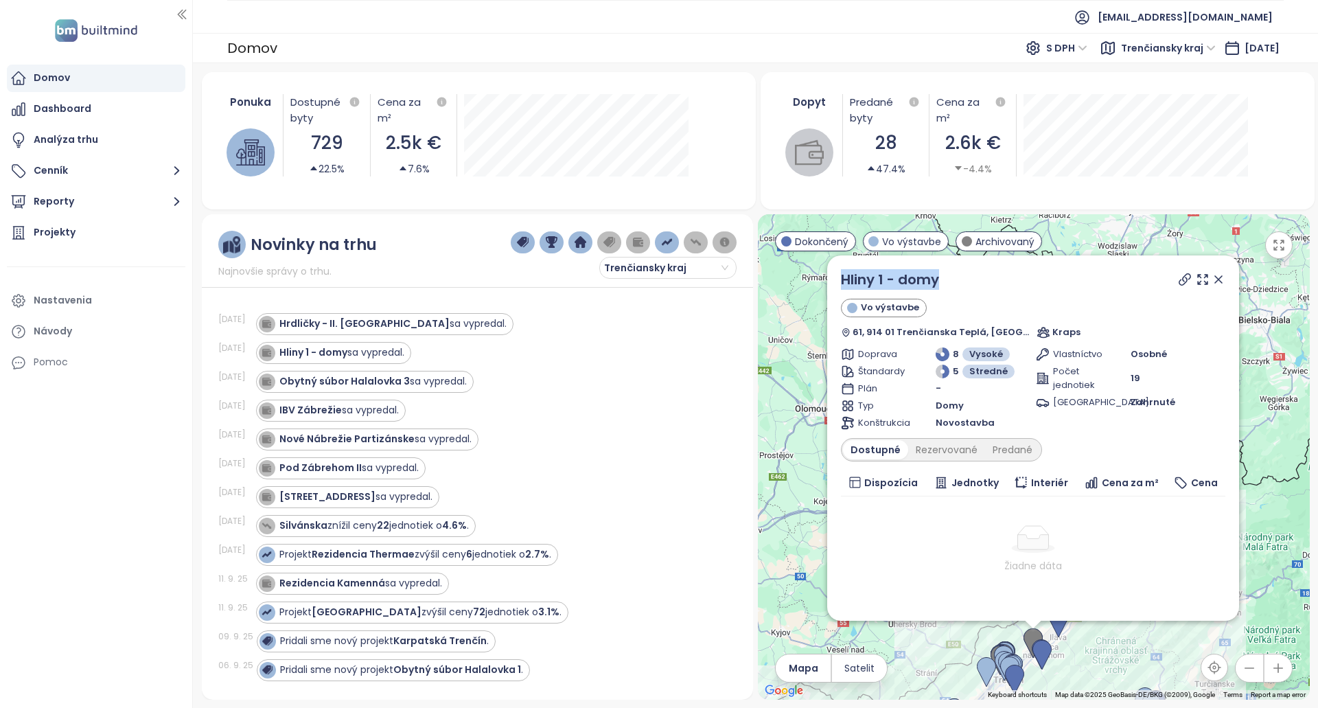
copy link "Hliny 1 - domy"
drag, startPoint x: 950, startPoint y: 282, endPoint x: 837, endPoint y: 277, distance: 112.7
click at [837, 277] on div "Hliny 1 - domy Vo výstavbe 61, 914 01 Trenčianska Teplá, [GEOGRAPHIC_DATA] Krap…" at bounding box center [1033, 437] width 412 height 365
click at [395, 355] on div "Hliny 1 - domy sa vypredal." at bounding box center [341, 352] width 125 height 14
click at [389, 382] on strong "Obytný súbor Halalovka 3" at bounding box center [344, 381] width 130 height 14
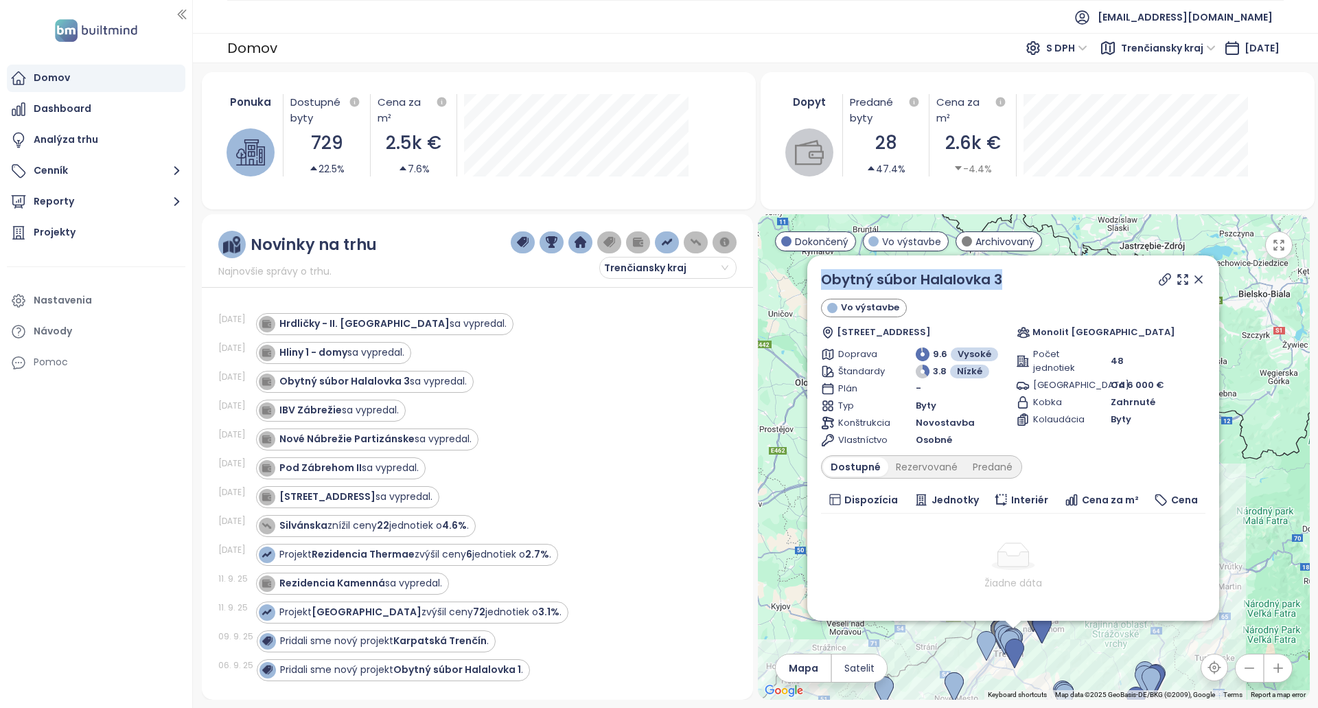
drag, startPoint x: 1009, startPoint y: 275, endPoint x: 811, endPoint y: 277, distance: 198.5
click at [811, 277] on div "Obytný súbor Halalovka 3 Vo výstavbe Halalovka 2401/48, Sídlisko Juh, 911 08 [G…" at bounding box center [1014, 437] width 412 height 365
copy link "Obytný súbor Halalovka 3"
click at [353, 413] on div "IBV Zábrežie sa vypredal." at bounding box center [338, 410] width 119 height 14
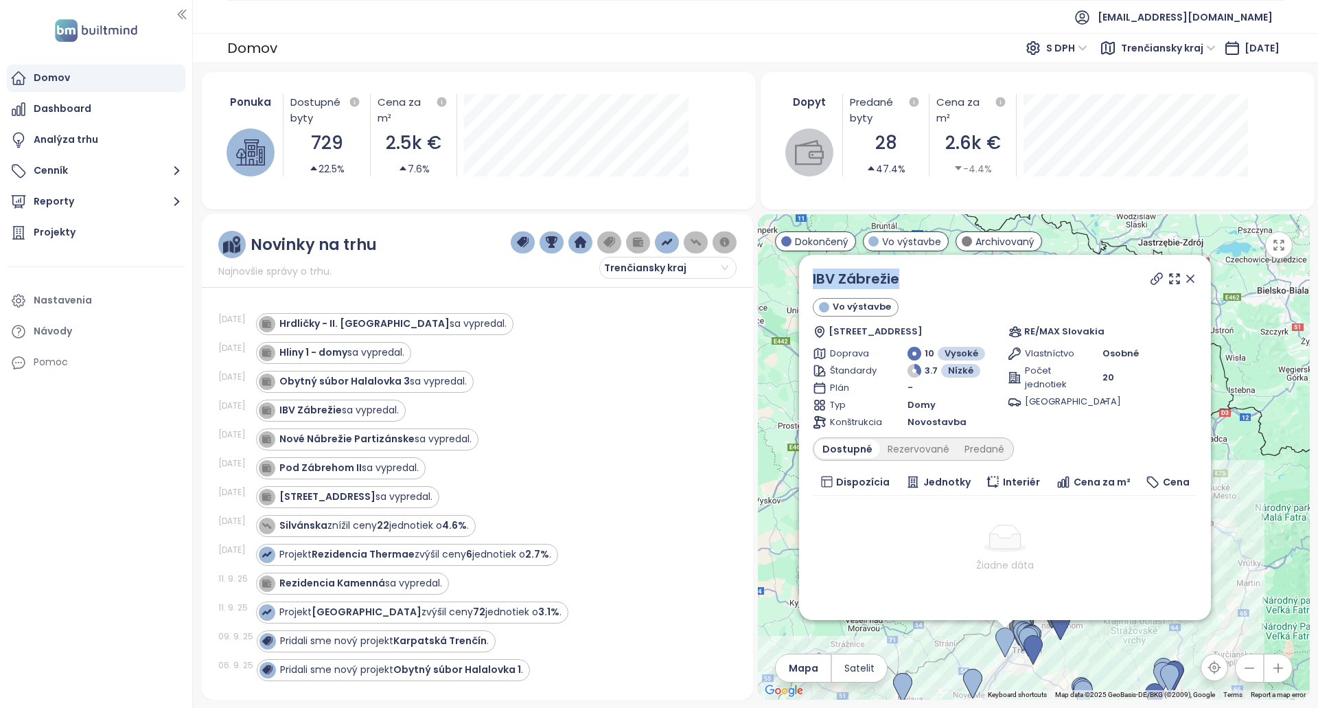
copy link "IBV Zábrežie"
drag, startPoint x: 913, startPoint y: 274, endPoint x: 809, endPoint y: 277, distance: 104.4
click at [809, 277] on div "IBV Zábrežie Vo výstavbe Chocholná 372, 913 04 [GEOGRAPHIC_DATA] - [GEOGRAPHIC_…" at bounding box center [1005, 437] width 412 height 365
click at [388, 435] on strong "Nové Nábrežie Partizánske" at bounding box center [346, 439] width 135 height 14
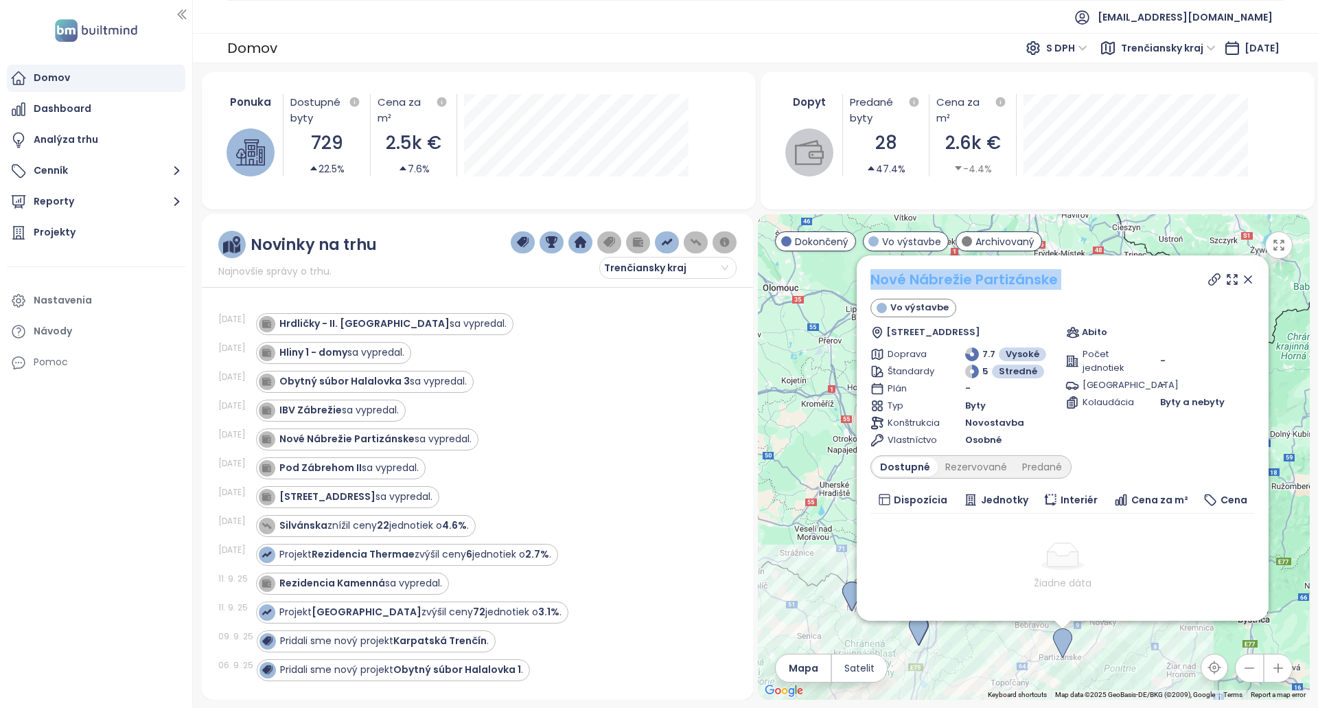
drag, startPoint x: 1061, startPoint y: 282, endPoint x: 873, endPoint y: 282, distance: 188.1
click at [873, 282] on div "Nové Nábrežie Partizánske Vo výstavbe Nábrežná 209/2, 958 01 Partizánske, [GEOG…" at bounding box center [1063, 304] width 385 height 70
copy div "Nové Nábrežie Partizánske Vo výstavbe"
click at [382, 479] on div "Pod [PERSON_NAME] sa vypredal." at bounding box center [341, 468] width 170 height 22
click at [385, 460] on div "Pod [PERSON_NAME] sa vypredal." at bounding box center [339, 468] width 160 height 16
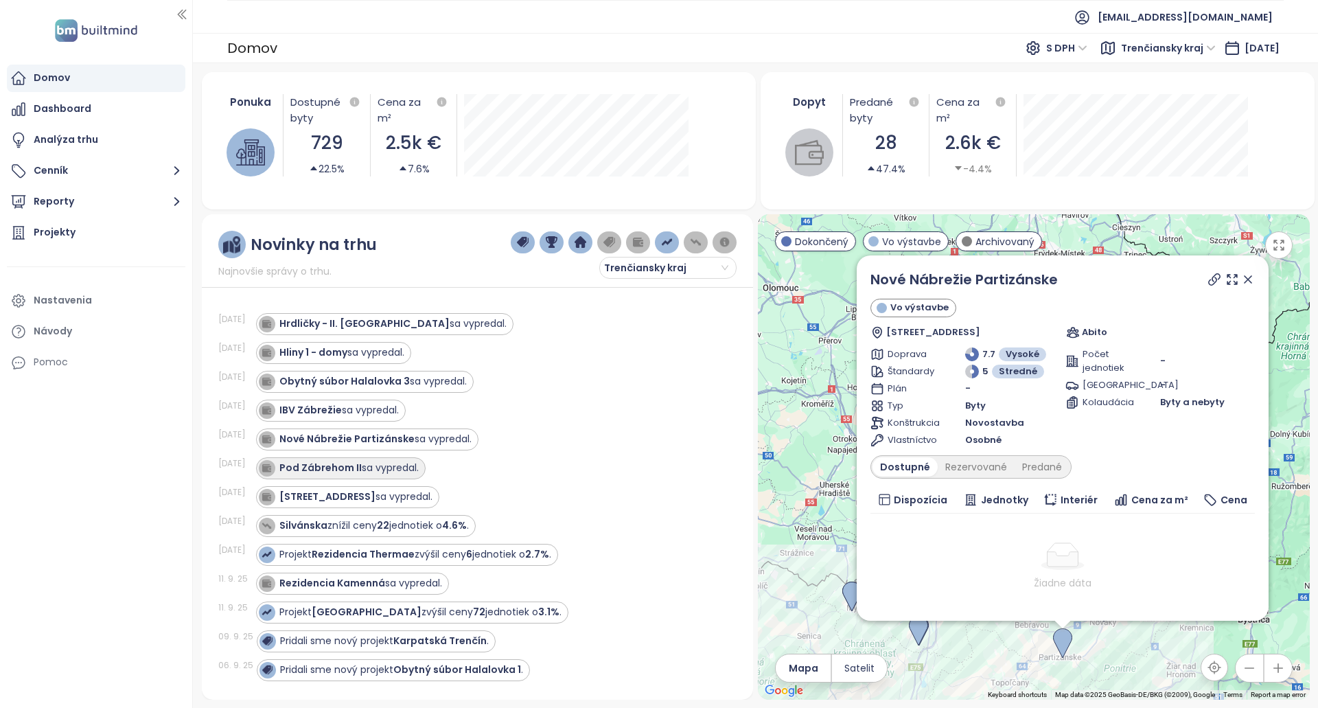
click at [371, 468] on div "Pod [PERSON_NAME] sa vypredal." at bounding box center [348, 468] width 139 height 14
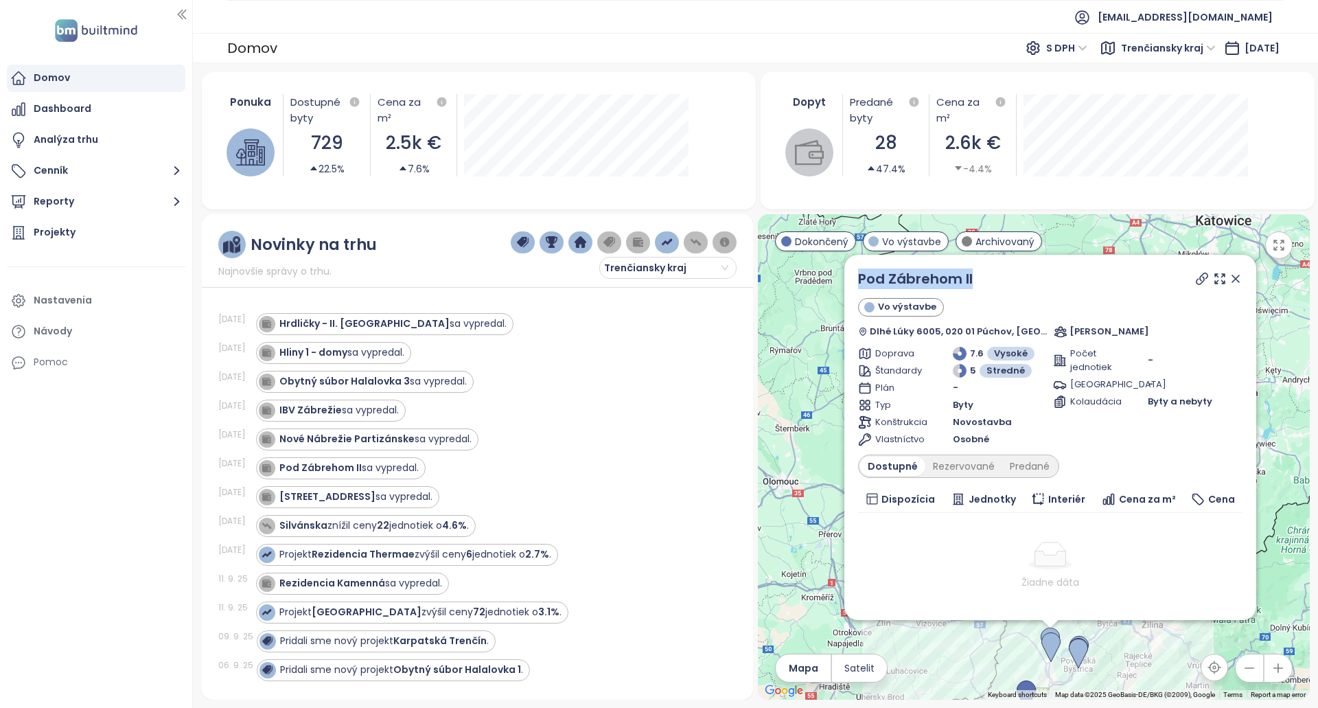
drag, startPoint x: 1042, startPoint y: 279, endPoint x: 858, endPoint y: 282, distance: 184.1
click at [858, 282] on div "Pod Zábrehom II Vo výstavbe Dlhé Lúky 6005, 020 01 Púchov, [GEOGRAPHIC_DATA] Re…" at bounding box center [1051, 437] width 412 height 365
click at [349, 498] on strong "[STREET_ADDRESS]" at bounding box center [327, 497] width 96 height 14
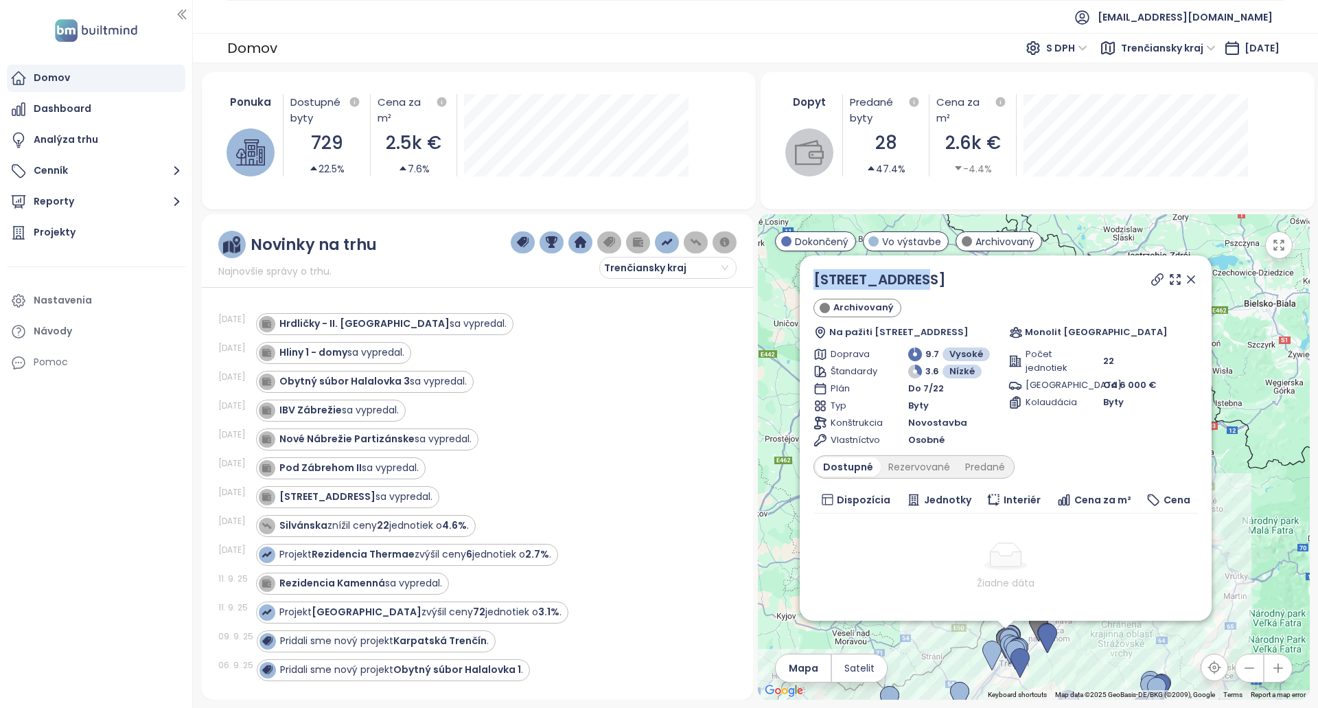
drag, startPoint x: 937, startPoint y: 275, endPoint x: 803, endPoint y: 267, distance: 134.2
click at [803, 267] on div "Hanzlíkovská 7 Archivovaný Na pažiti 15, 911 06 [GEOGRAPHIC_DATA], [GEOGRAPHIC_…" at bounding box center [1006, 437] width 412 height 365
click at [1151, 275] on icon at bounding box center [1158, 280] width 14 height 14
drag, startPoint x: 345, startPoint y: 349, endPoint x: 367, endPoint y: 348, distance: 22.0
click at [344, 349] on strong "Hliny 1 - domy" at bounding box center [313, 352] width 68 height 14
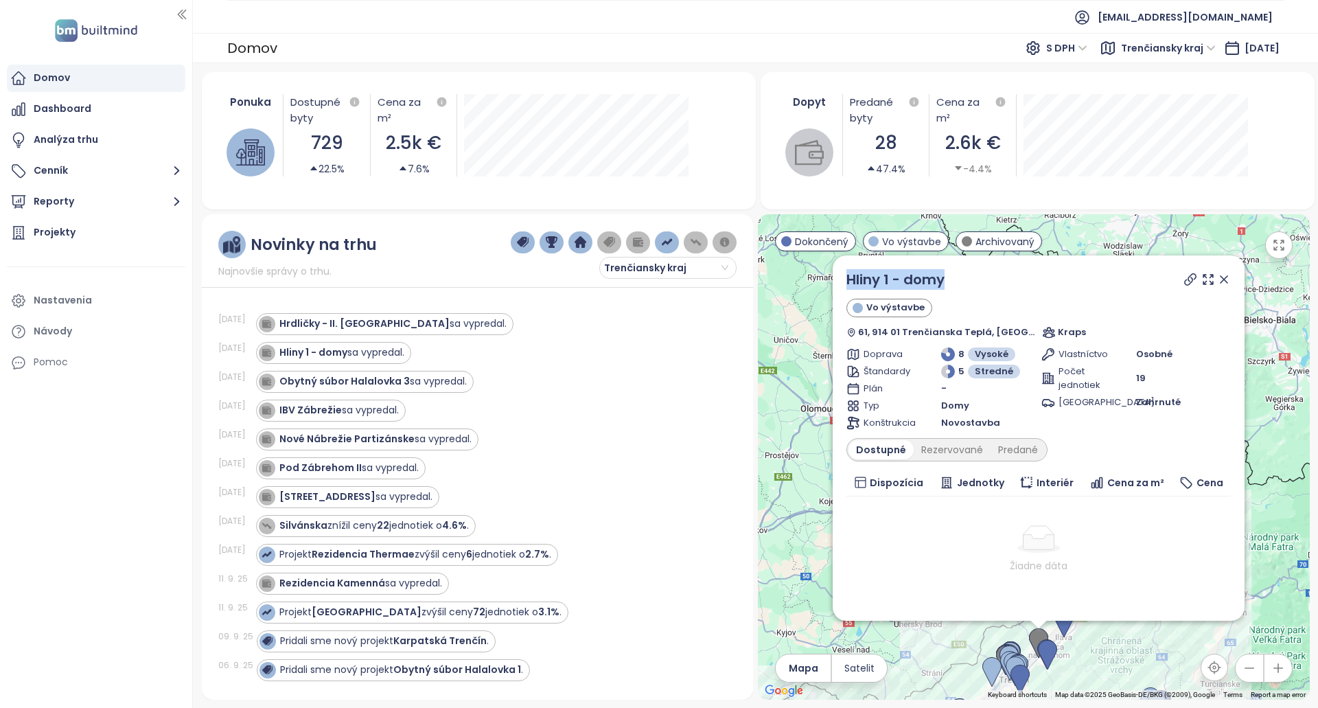
drag, startPoint x: 947, startPoint y: 271, endPoint x: 835, endPoint y: 273, distance: 112.0
click at [835, 273] on div "Hliny 1 - domy Vo výstavbe 61, 914 01 Trenčianska Teplá, [GEOGRAPHIC_DATA] Krap…" at bounding box center [1039, 437] width 412 height 365
click at [422, 380] on div "Obytný súbor Halalovka 3 sa vypredal." at bounding box center [372, 381] width 187 height 14
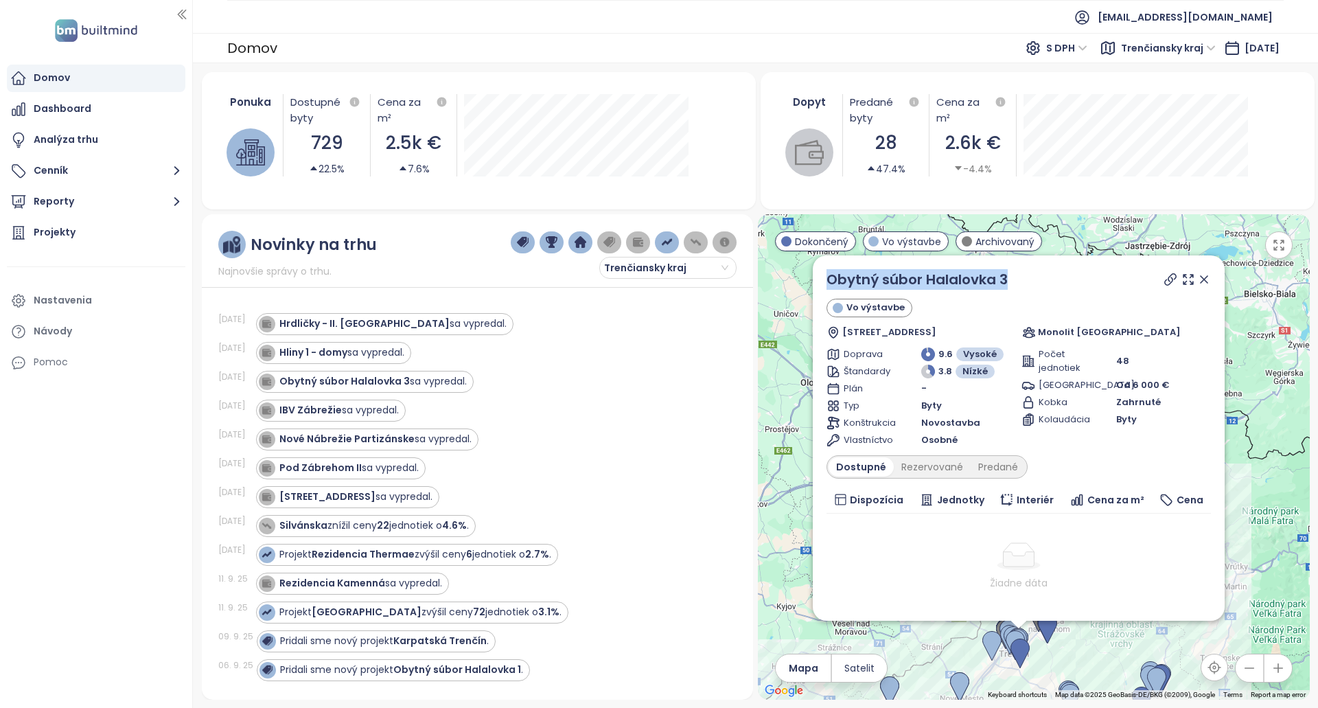
drag, startPoint x: 1025, startPoint y: 273, endPoint x: 824, endPoint y: 280, distance: 201.3
click at [824, 280] on div "Obytný súbor Halalovka 3 Vo výstavbe Halalovka 2401/48, Sídlisko Juh, 911 08 [G…" at bounding box center [1019, 437] width 412 height 365
drag, startPoint x: 1030, startPoint y: 273, endPoint x: 826, endPoint y: 284, distance: 204.2
click at [826, 284] on div "Obytný súbor Halalovka 3 Vo výstavbe Halalovka 2401/48, Sídlisko Juh, 911 08 [G…" at bounding box center [1019, 437] width 412 height 365
click at [396, 410] on div "IBV Zábrežie sa vypredal." at bounding box center [338, 410] width 119 height 14
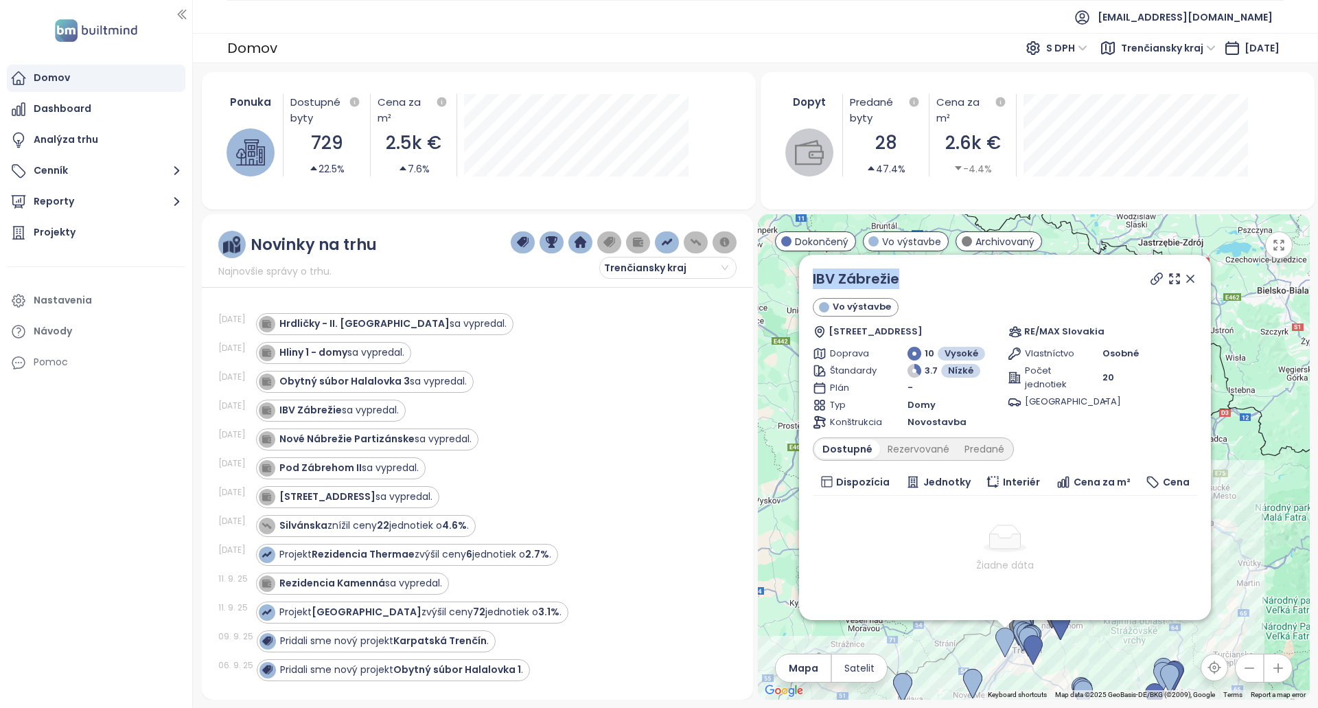
drag, startPoint x: 870, startPoint y: 279, endPoint x: 809, endPoint y: 279, distance: 61.1
click at [809, 279] on div "IBV Zábrežie Vo výstavbe Chocholná 372, 913 04 [GEOGRAPHIC_DATA] - [GEOGRAPHIC_…" at bounding box center [1005, 437] width 412 height 365
click at [387, 436] on strong "Nové Nábrežie Partizánske" at bounding box center [346, 439] width 135 height 14
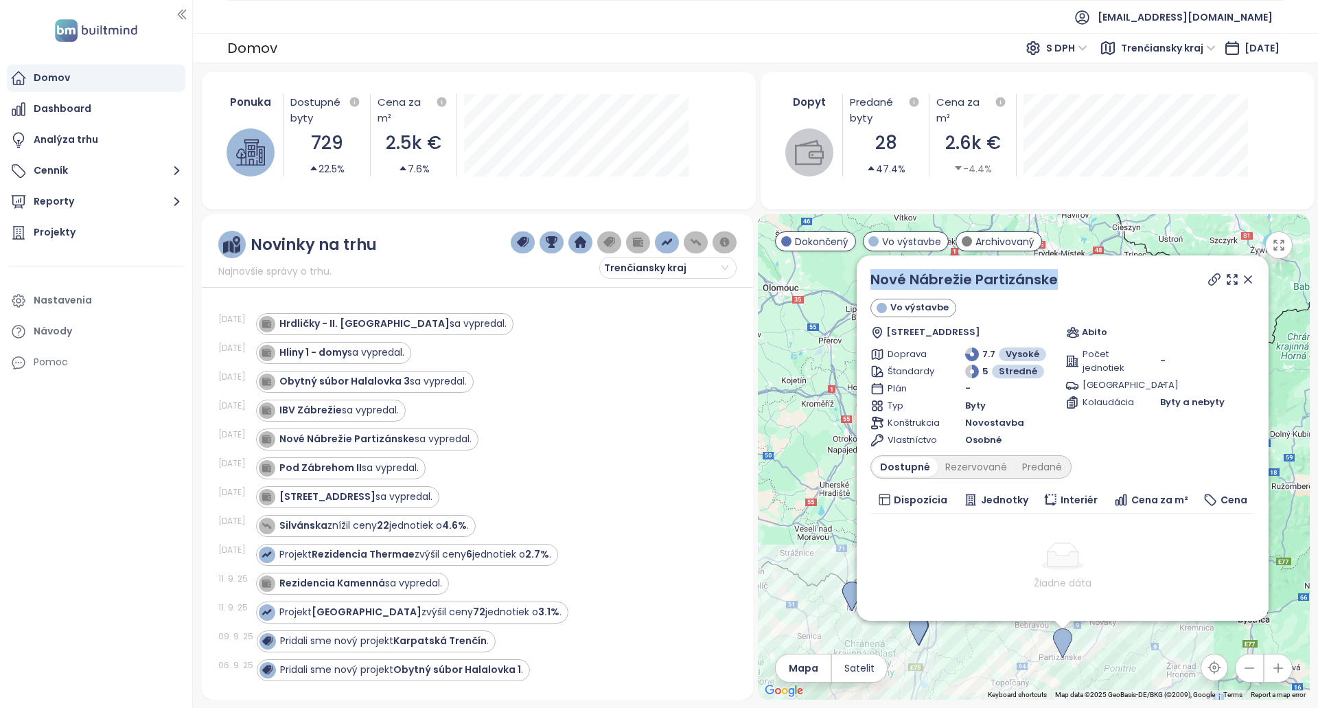
drag, startPoint x: 1064, startPoint y: 275, endPoint x: 863, endPoint y: 277, distance: 201.2
click at [863, 277] on div "Nové Nábrežie Partizánske Vo výstavbe Nábrežná 209/2, 958 01 Partizánske, [GEOG…" at bounding box center [1063, 437] width 412 height 365
drag, startPoint x: 400, startPoint y: 466, endPoint x: 411, endPoint y: 466, distance: 11.0
click at [400, 466] on div "Pod [PERSON_NAME] sa vypredal." at bounding box center [348, 468] width 139 height 14
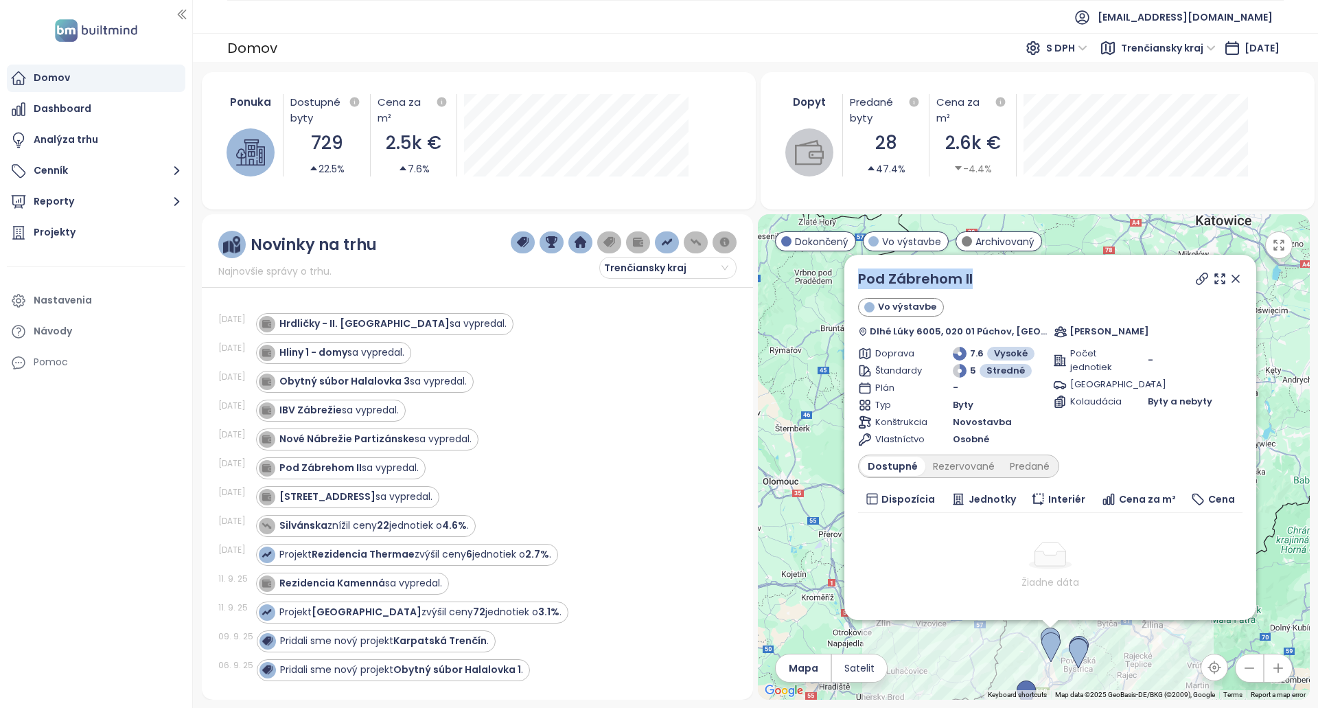
drag, startPoint x: 924, startPoint y: 282, endPoint x: 856, endPoint y: 281, distance: 67.3
click at [856, 281] on div "Pod Zábrehom II Vo výstavbe Dlhé Lúky 6005, 020 01 Púchov, [GEOGRAPHIC_DATA] Re…" at bounding box center [1051, 437] width 412 height 365
click at [417, 492] on div "[STREET_ADDRESS] sa vypredal." at bounding box center [347, 497] width 183 height 22
click at [388, 494] on div "[STREET_ADDRESS] sa vypredal." at bounding box center [355, 497] width 153 height 14
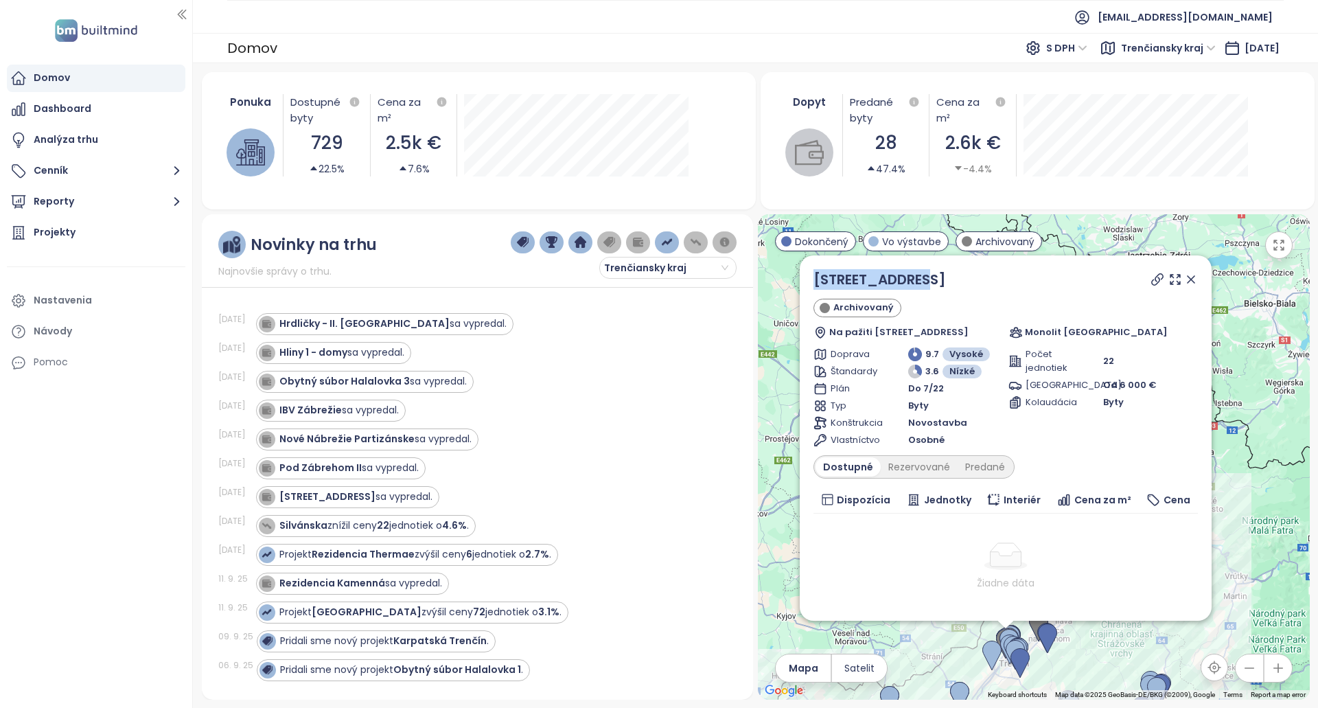
drag, startPoint x: 982, startPoint y: 276, endPoint x: 810, endPoint y: 273, distance: 171.7
click at [810, 273] on div "Hanzlíkovská 7 Archivovaný Na pažiti 15, 911 06 [GEOGRAPHIC_DATA], [GEOGRAPHIC_…" at bounding box center [1006, 437] width 412 height 365
click at [411, 583] on div "Rezidencia Kamenná sa vypredal." at bounding box center [360, 583] width 163 height 14
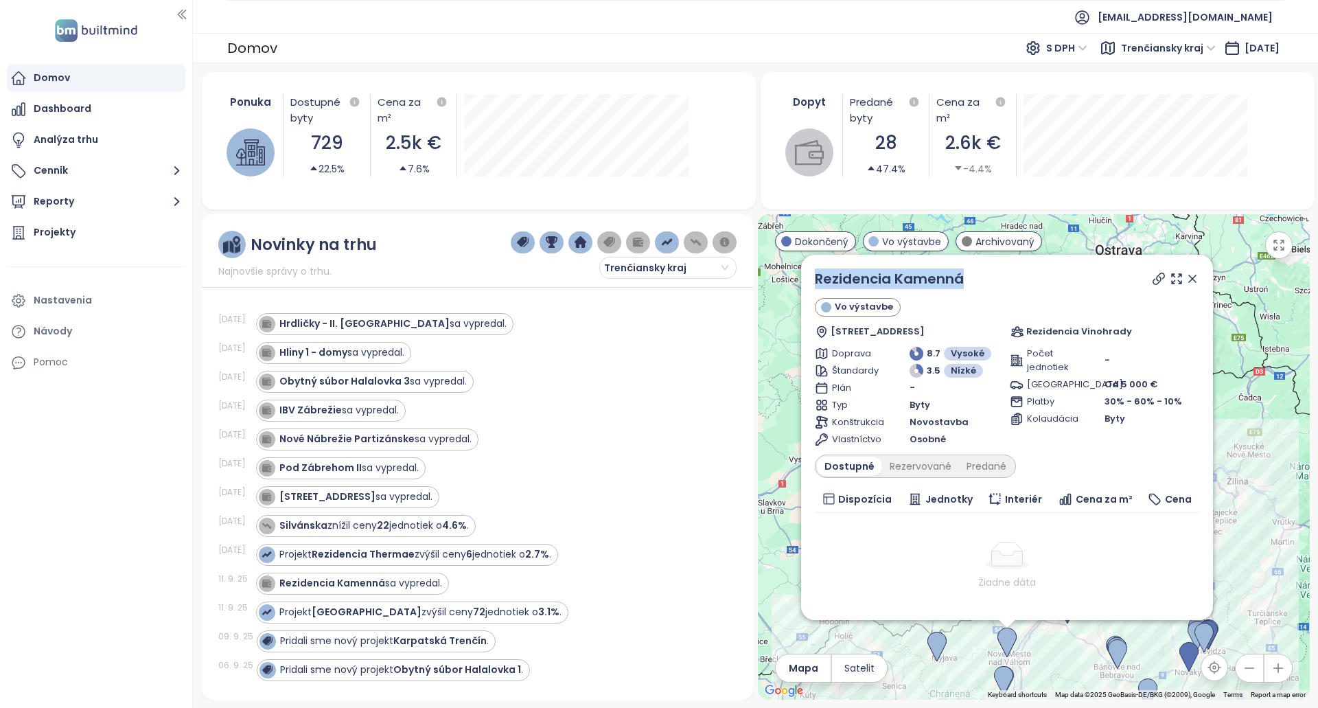
drag, startPoint x: 994, startPoint y: 260, endPoint x: 805, endPoint y: 277, distance: 189.0
click at [805, 277] on div "Rezidencia Kamenná Vo výstavbe Čerešňová 4, 915 01 [GEOGRAPHIC_DATA], [GEOGRAPH…" at bounding box center [1007, 437] width 412 height 365
click at [410, 591] on div "Rezidencia Kamenná sa vypredal." at bounding box center [350, 583] width 183 height 16
click at [1141, 280] on div "Rezidencia Kamenná" at bounding box center [1007, 278] width 385 height 21
click at [1154, 280] on icon at bounding box center [1159, 278] width 11 height 11
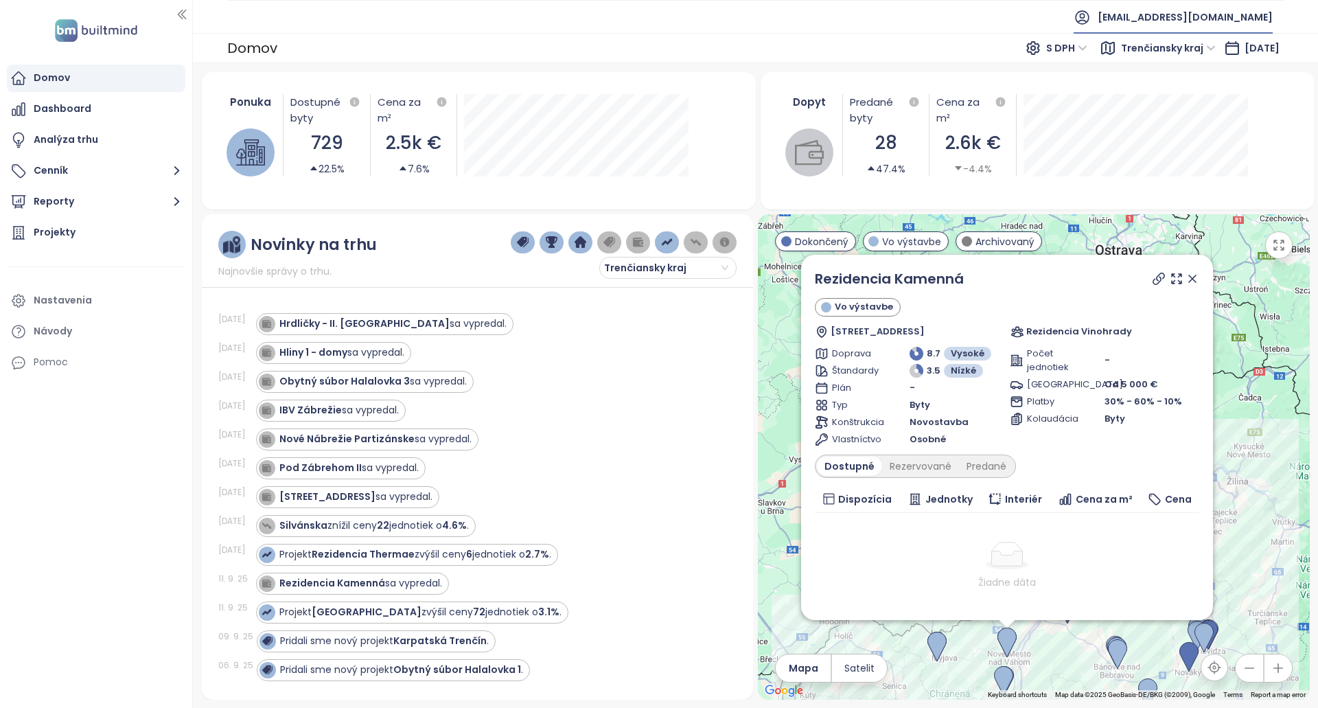
click at [1135, 21] on span "[EMAIL_ADDRESS][DOMAIN_NAME]" at bounding box center [1185, 17] width 175 height 33
click at [1108, 54] on li "Odhlásiť sa" at bounding box center [1148, 55] width 244 height 27
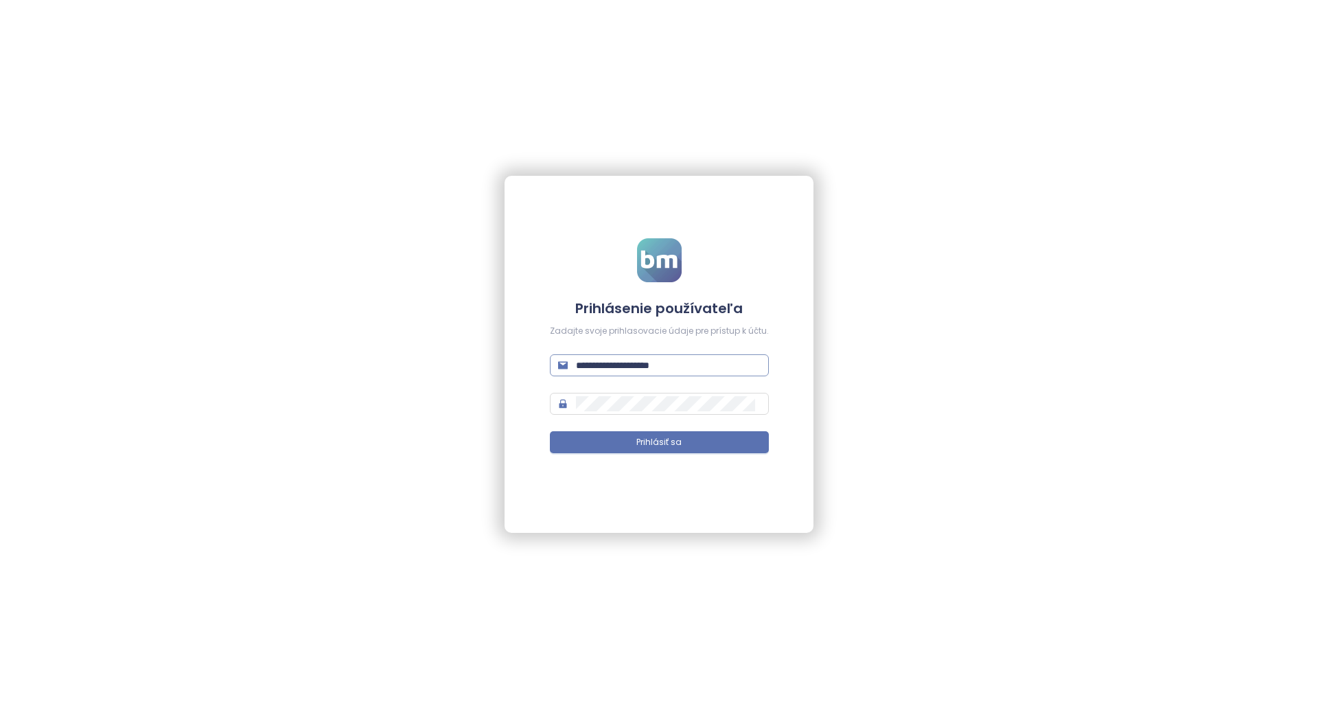
click at [730, 369] on input "**********" at bounding box center [668, 365] width 185 height 15
type input "**********"
click at [675, 442] on span "Prihlásiť sa" at bounding box center [659, 442] width 45 height 13
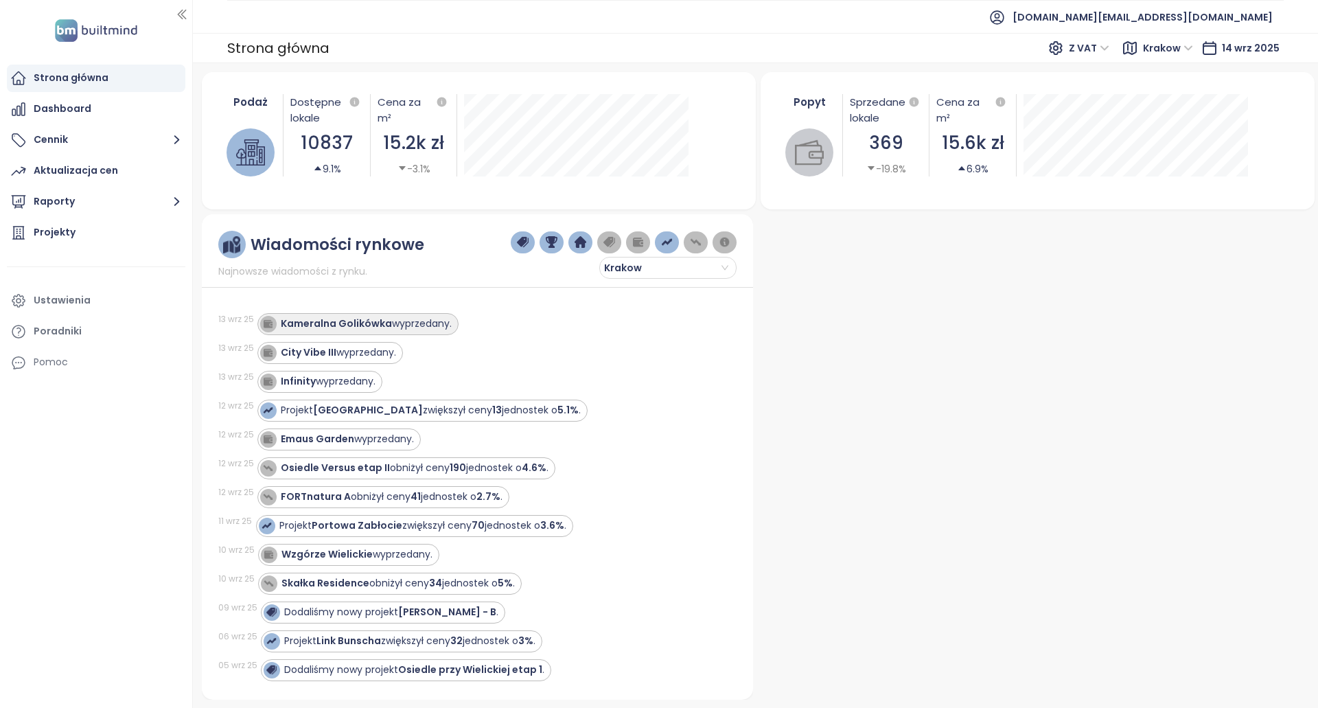
click at [406, 326] on div "Kameralna Golikówka wyprzedany." at bounding box center [366, 324] width 171 height 14
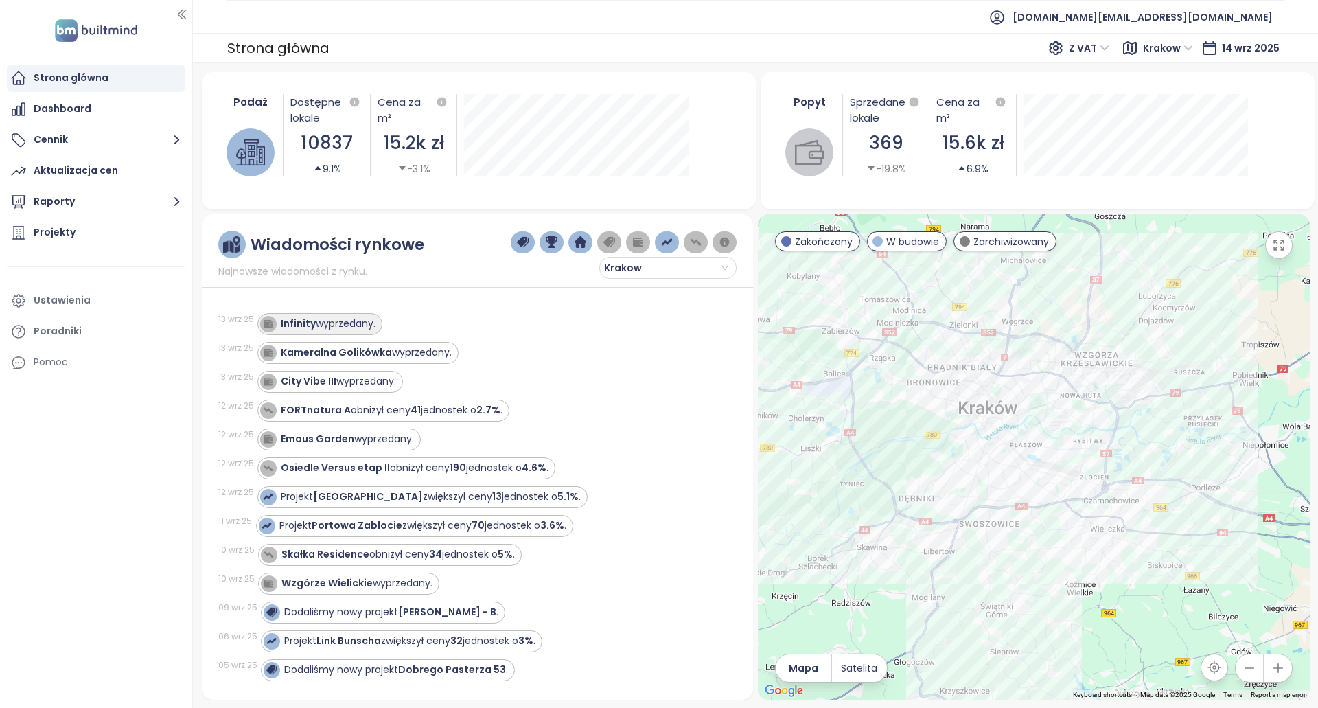
click at [336, 328] on div "Infinity wyprzedany." at bounding box center [328, 324] width 95 height 14
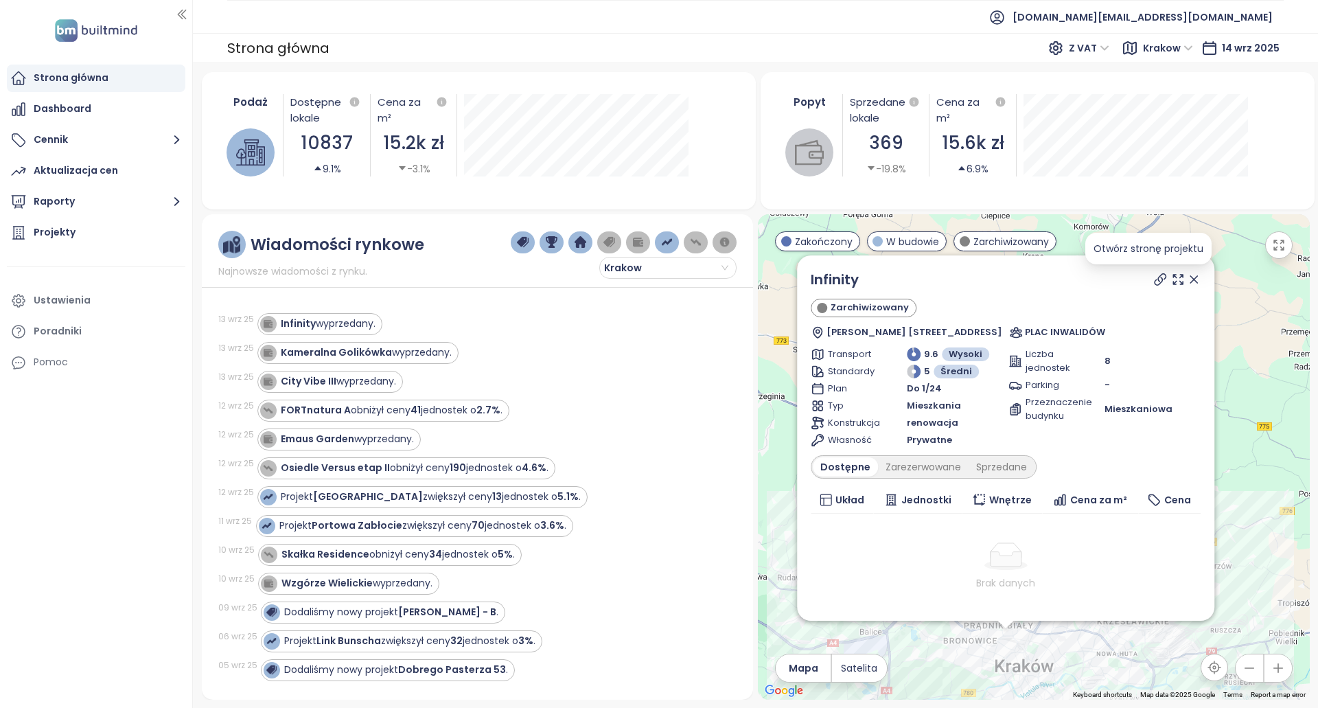
click at [1155, 279] on icon at bounding box center [1160, 279] width 11 height 11
drag, startPoint x: 904, startPoint y: 274, endPoint x: 786, endPoint y: 284, distance: 118.5
click at [786, 284] on div "Infinity Zarchiwizowany Aleje Trzech Wieszczów 2, 30-037 [GEOGRAPHIC_DATA], [GE…" at bounding box center [1033, 456] width 551 height 485
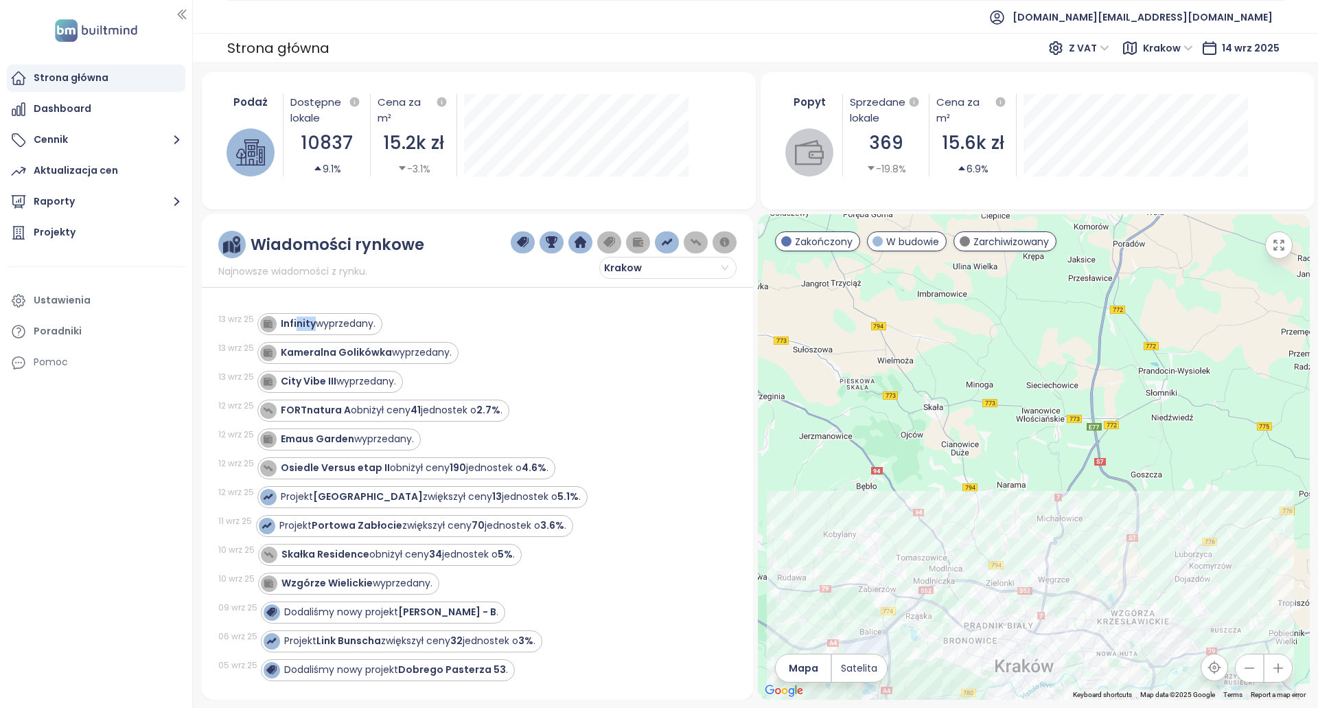
drag, startPoint x: 312, startPoint y: 326, endPoint x: 295, endPoint y: 306, distance: 25.8
click at [295, 306] on div "13 wrz 25 Infinity wyprzedany. 13 wrz 25 Kameralna Golikówka wyprzedany. 13 wrz…" at bounding box center [477, 489] width 518 height 387
click at [369, 321] on div "Infinity wyprzedany." at bounding box center [328, 324] width 95 height 14
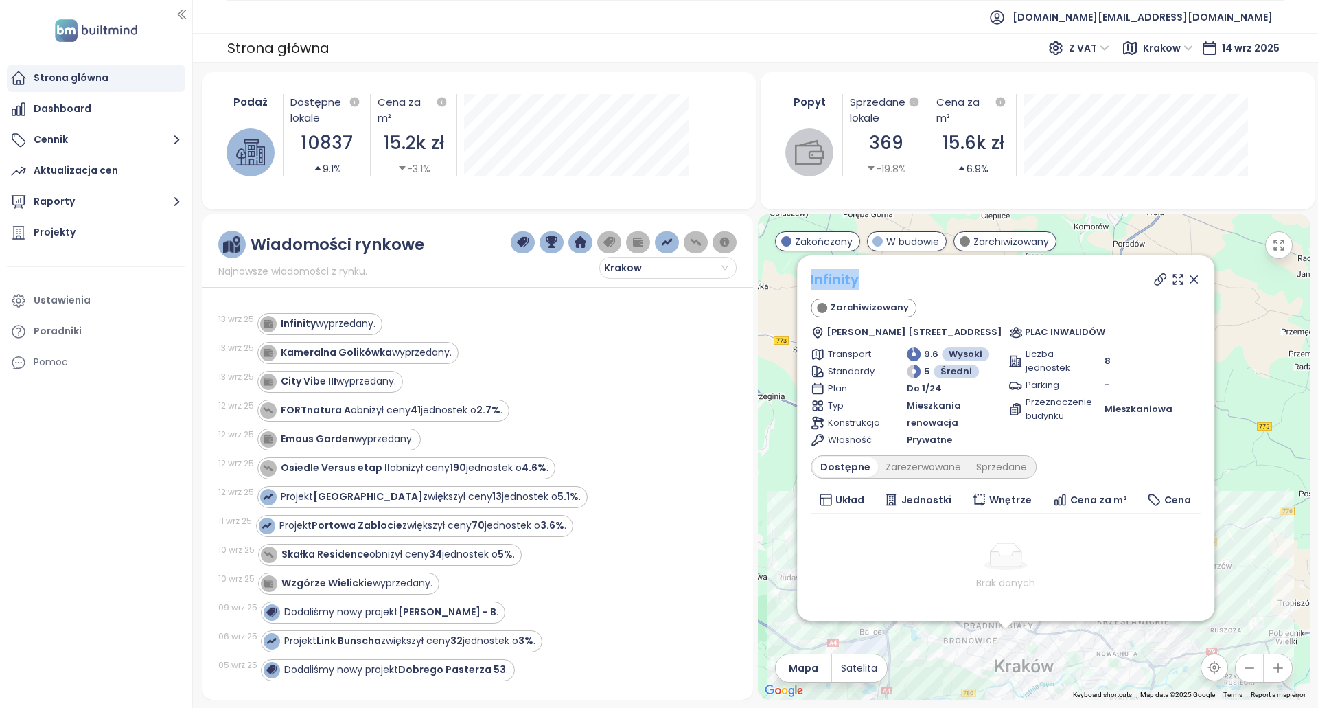
drag, startPoint x: 963, startPoint y: 282, endPoint x: 814, endPoint y: 279, distance: 149.0
click at [814, 279] on div "Infinity" at bounding box center [1006, 279] width 390 height 21
click at [423, 352] on div "Kameralna Golikówka wyprzedany." at bounding box center [366, 352] width 171 height 14
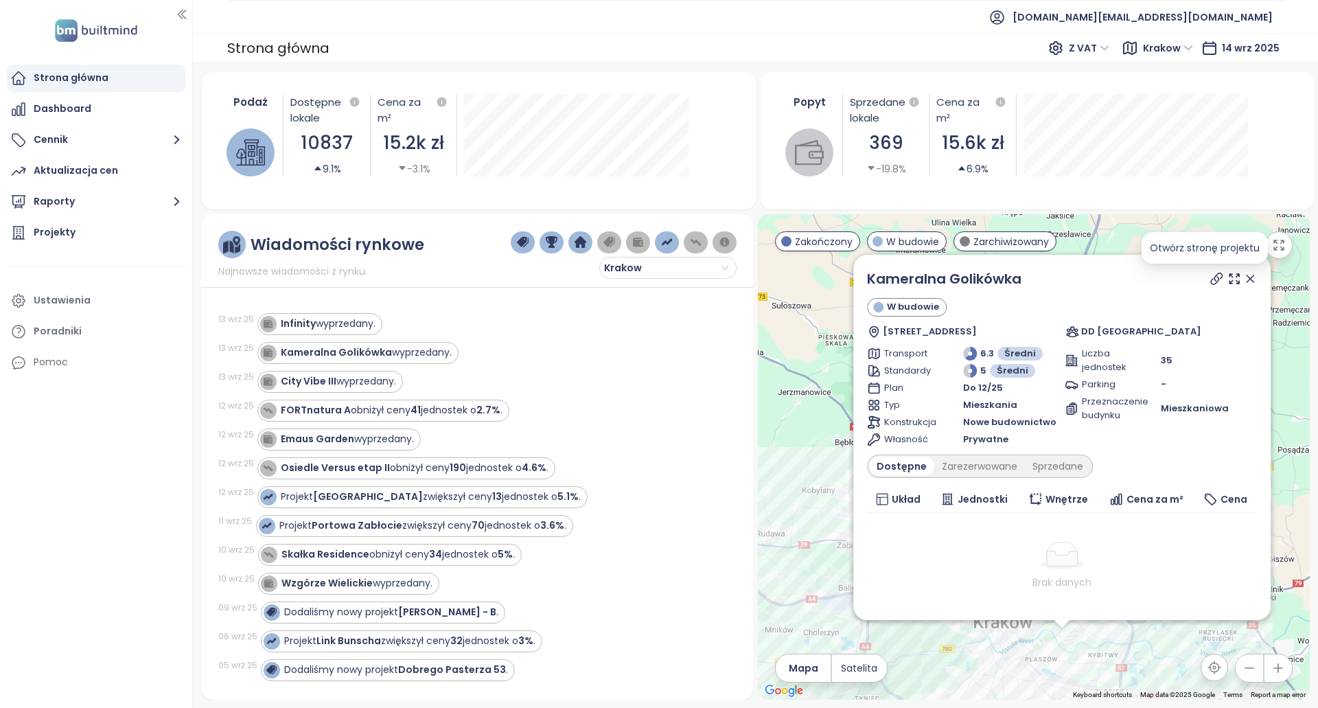
click at [1210, 282] on icon at bounding box center [1217, 279] width 14 height 14
drag, startPoint x: 1060, startPoint y: 281, endPoint x: 867, endPoint y: 279, distance: 193.7
click at [867, 279] on div "Kameralna Golikówka [STREET_ADDRESS] DD Kraków Transport 6.3 Średni Standardy 5…" at bounding box center [1062, 437] width 417 height 365
